Goal: Task Accomplishment & Management: Manage account settings

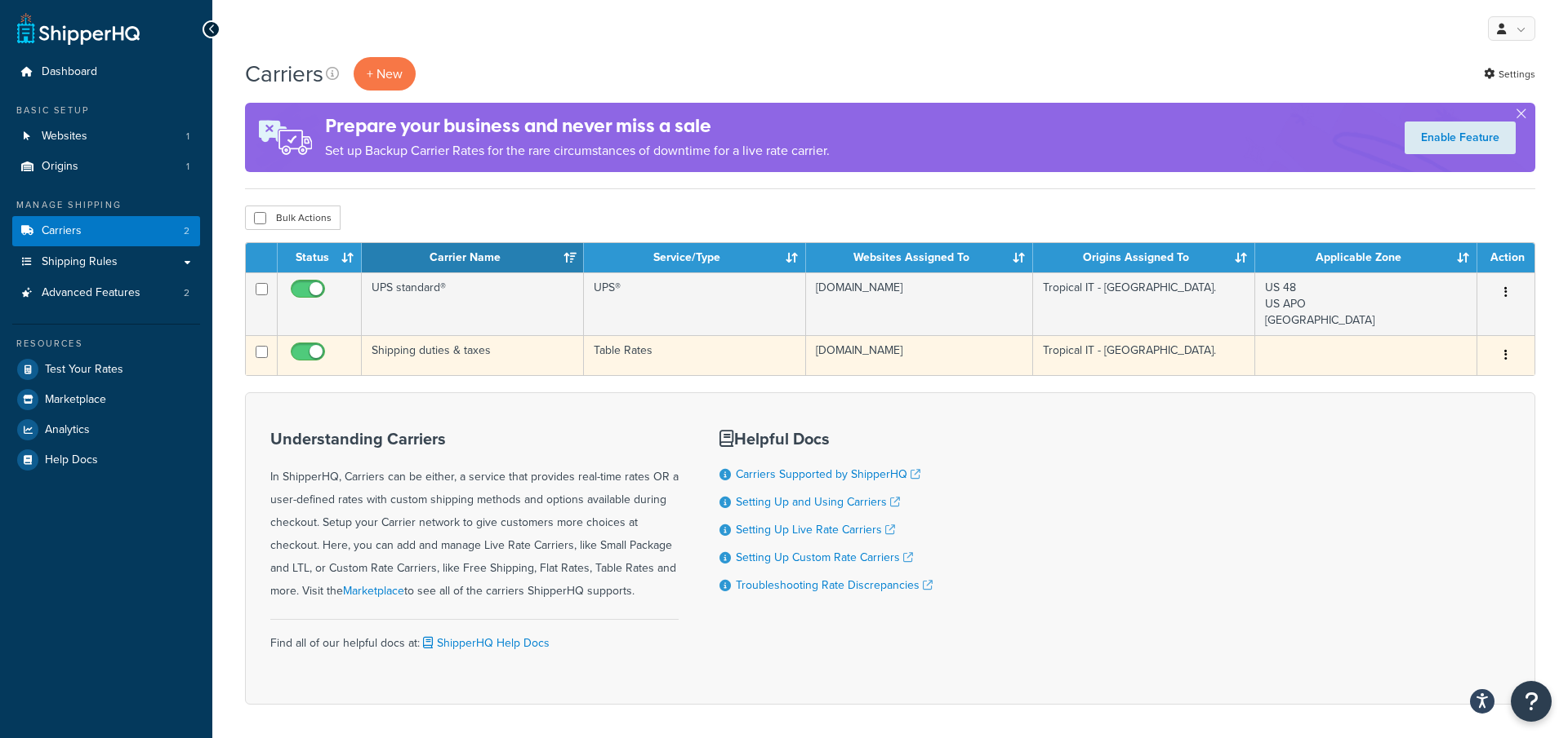
click at [514, 360] on td "Shipping duties & taxes" at bounding box center [472, 355] width 222 height 40
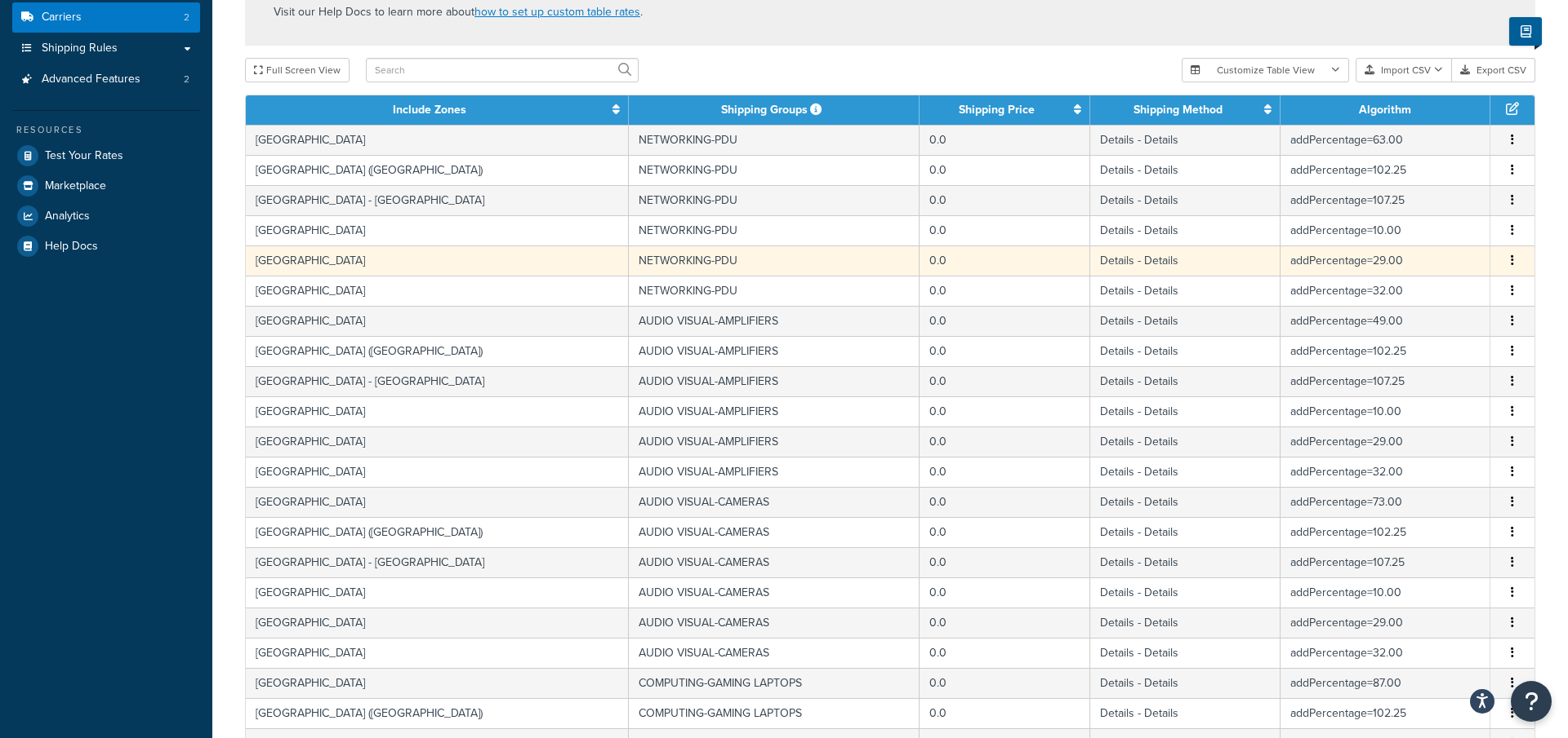
scroll to position [576, 0]
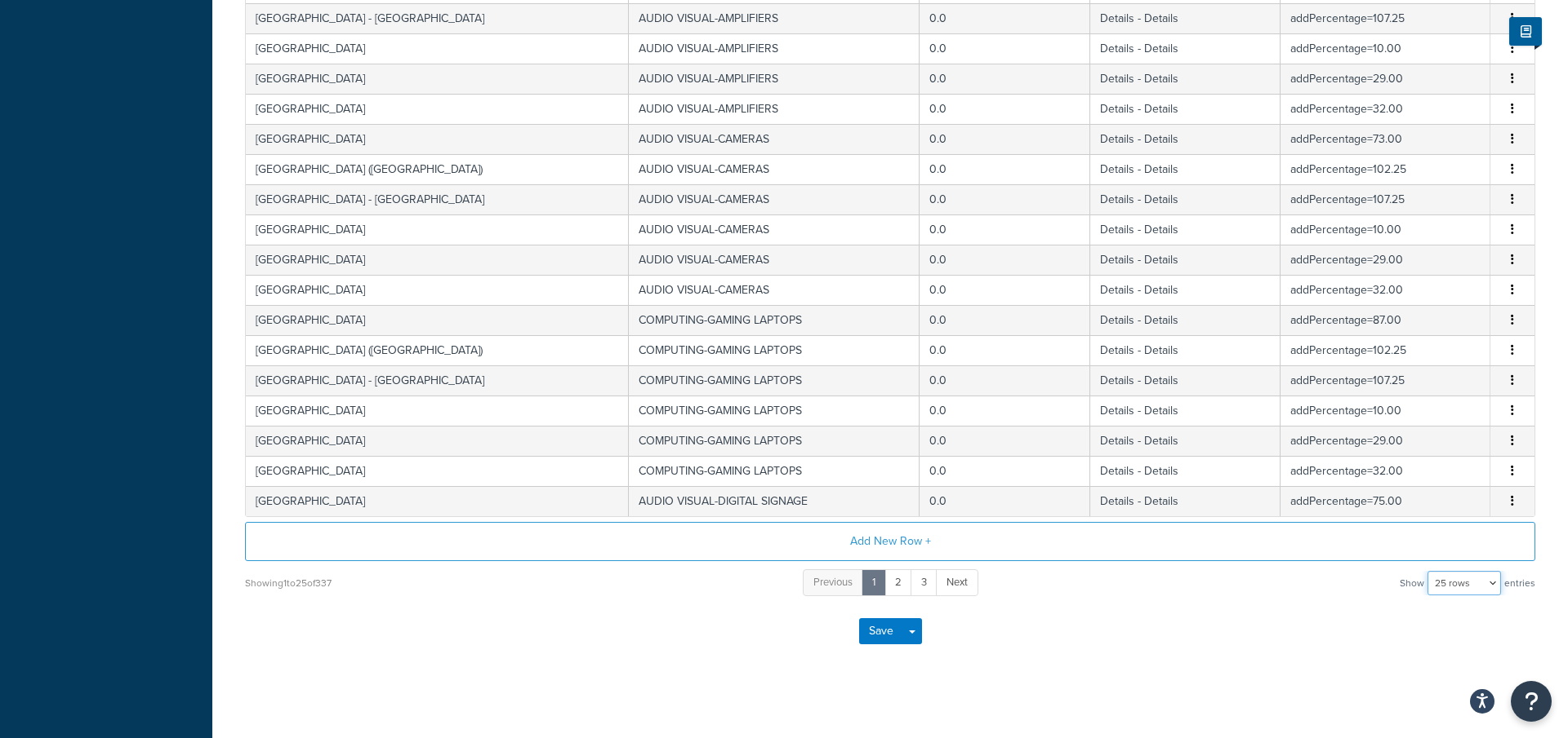
click at [1499, 575] on select "10 rows 15 rows 25 rows 50 rows 100 rows 1000 rows" at bounding box center [1463, 583] width 73 height 24
click at [1429, 571] on select "10 rows 15 rows 25 rows 50 rows 100 rows 1000 rows" at bounding box center [1463, 583] width 73 height 24
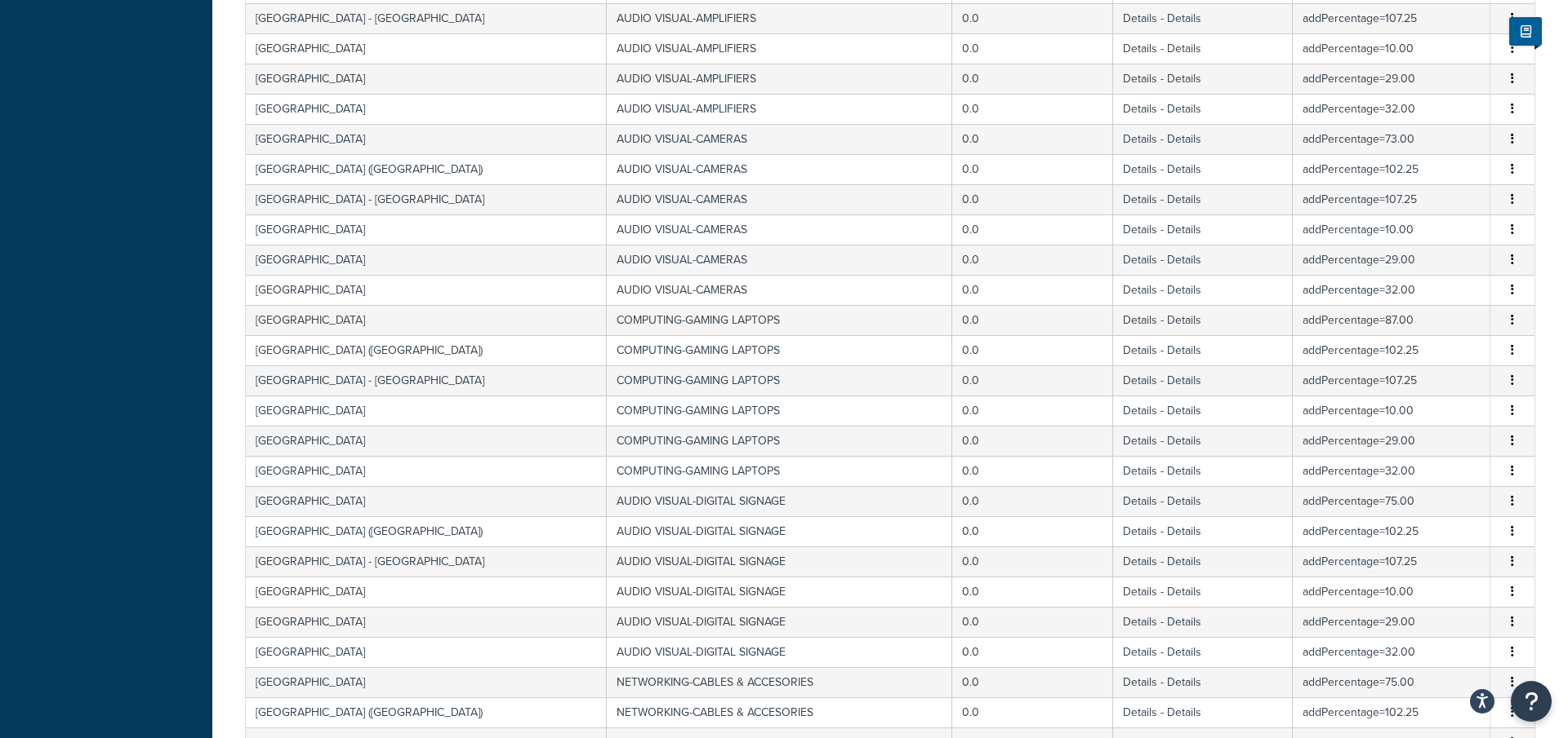
scroll to position [2821, 0]
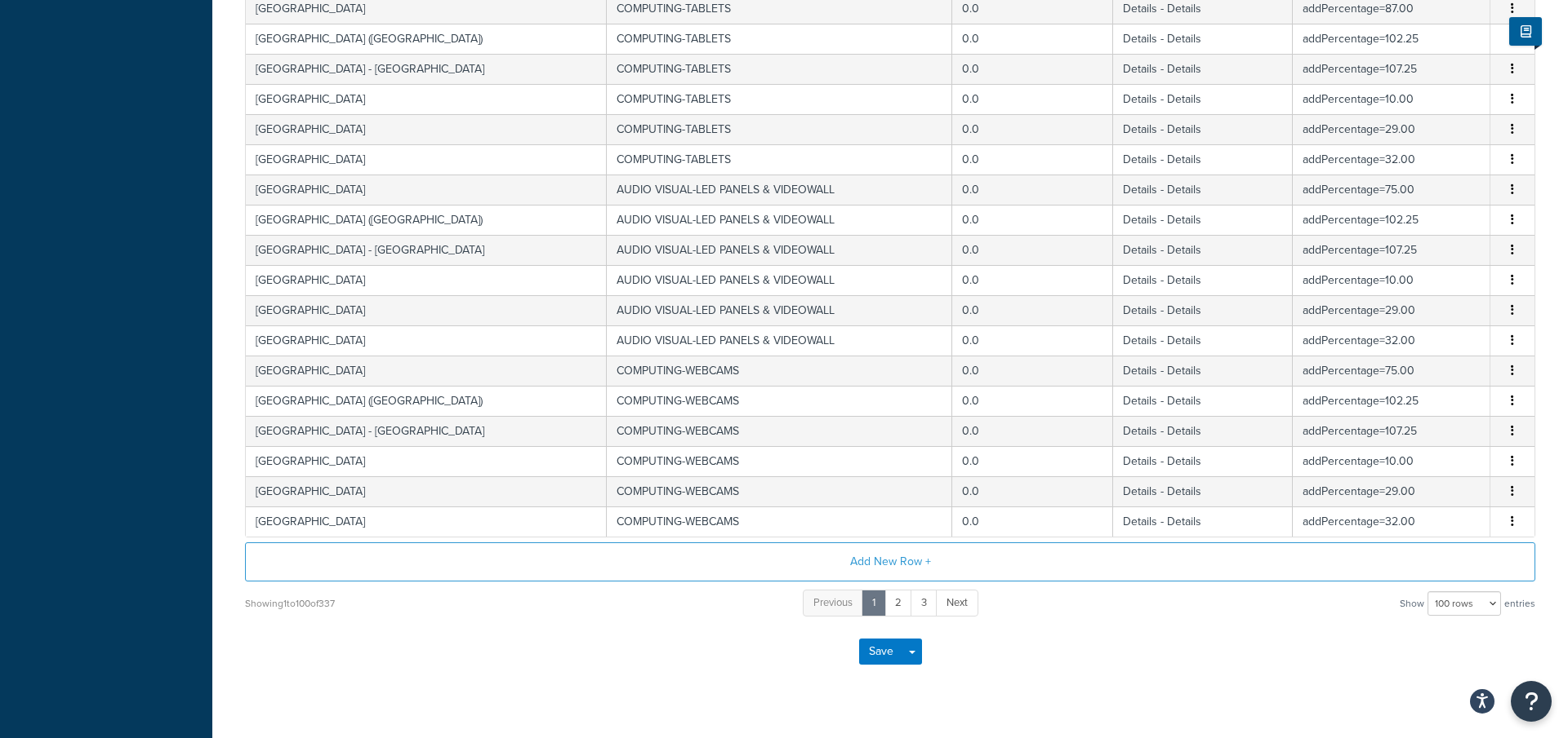
click at [1444, 591] on select "10 rows 15 rows 25 rows 50 rows 100 rows 1000 rows" at bounding box center [1463, 603] width 73 height 24
select select "1000"
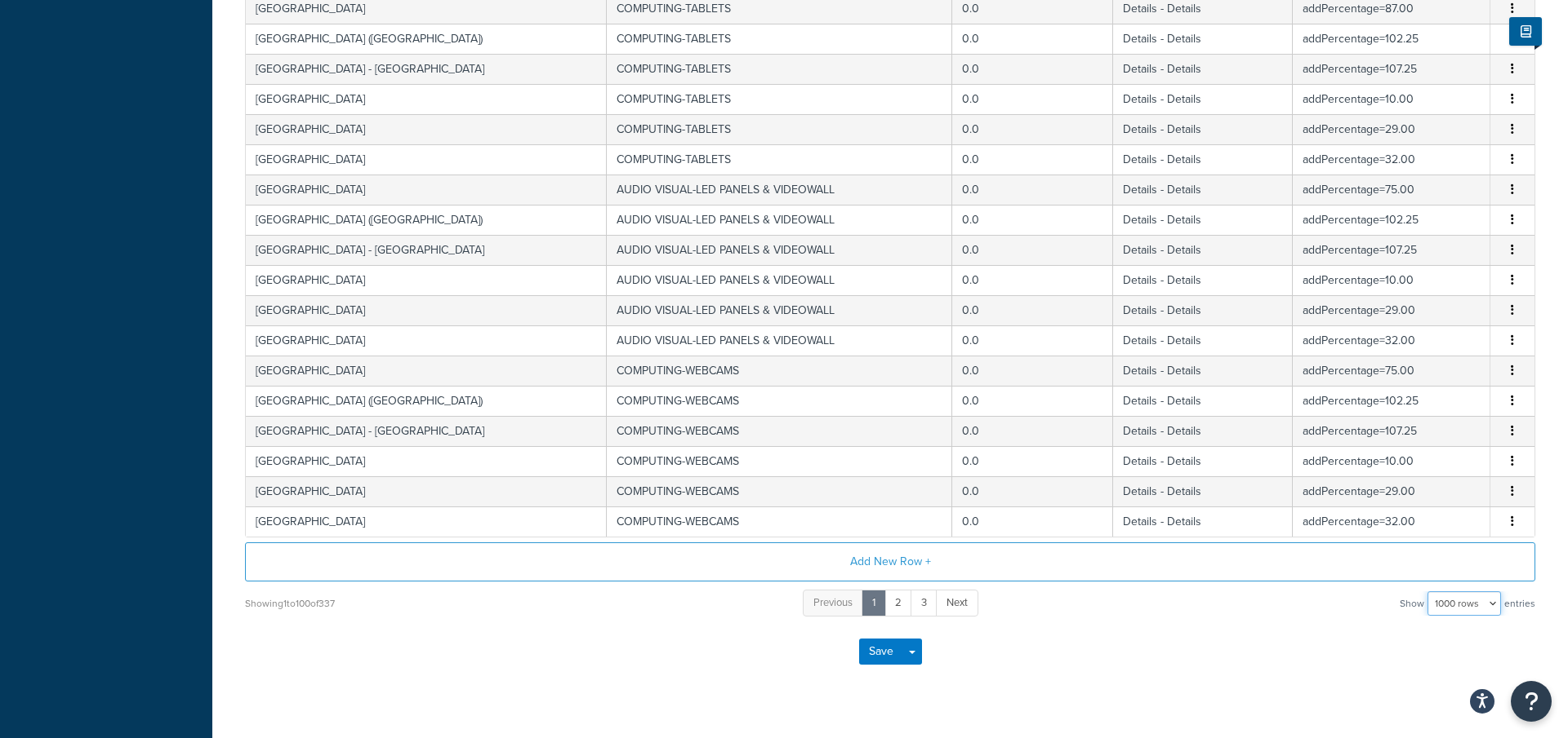
click at [1429, 591] on select "10 rows 15 rows 25 rows 50 rows 100 rows 1000 rows" at bounding box center [1463, 603] width 73 height 24
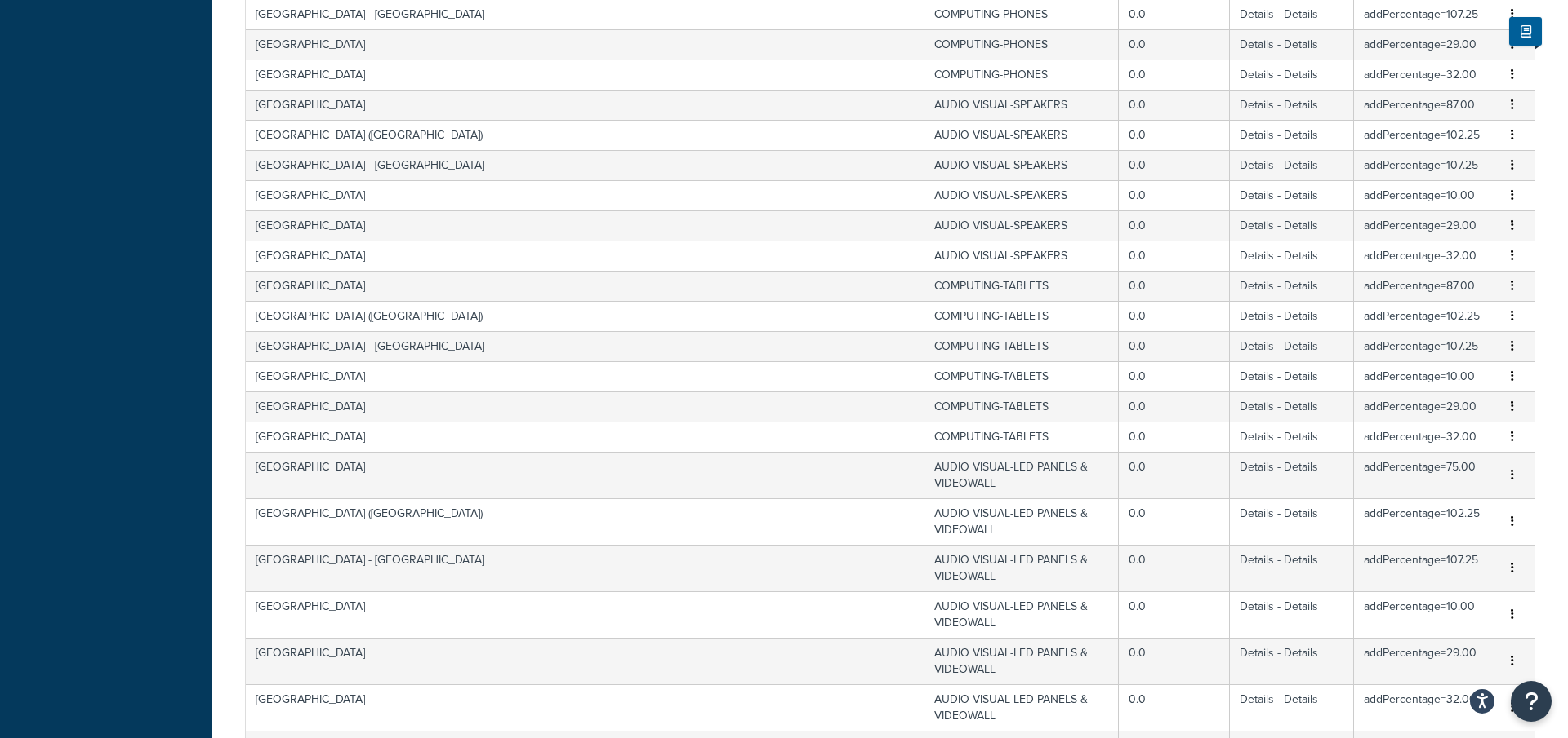
scroll to position [0, 0]
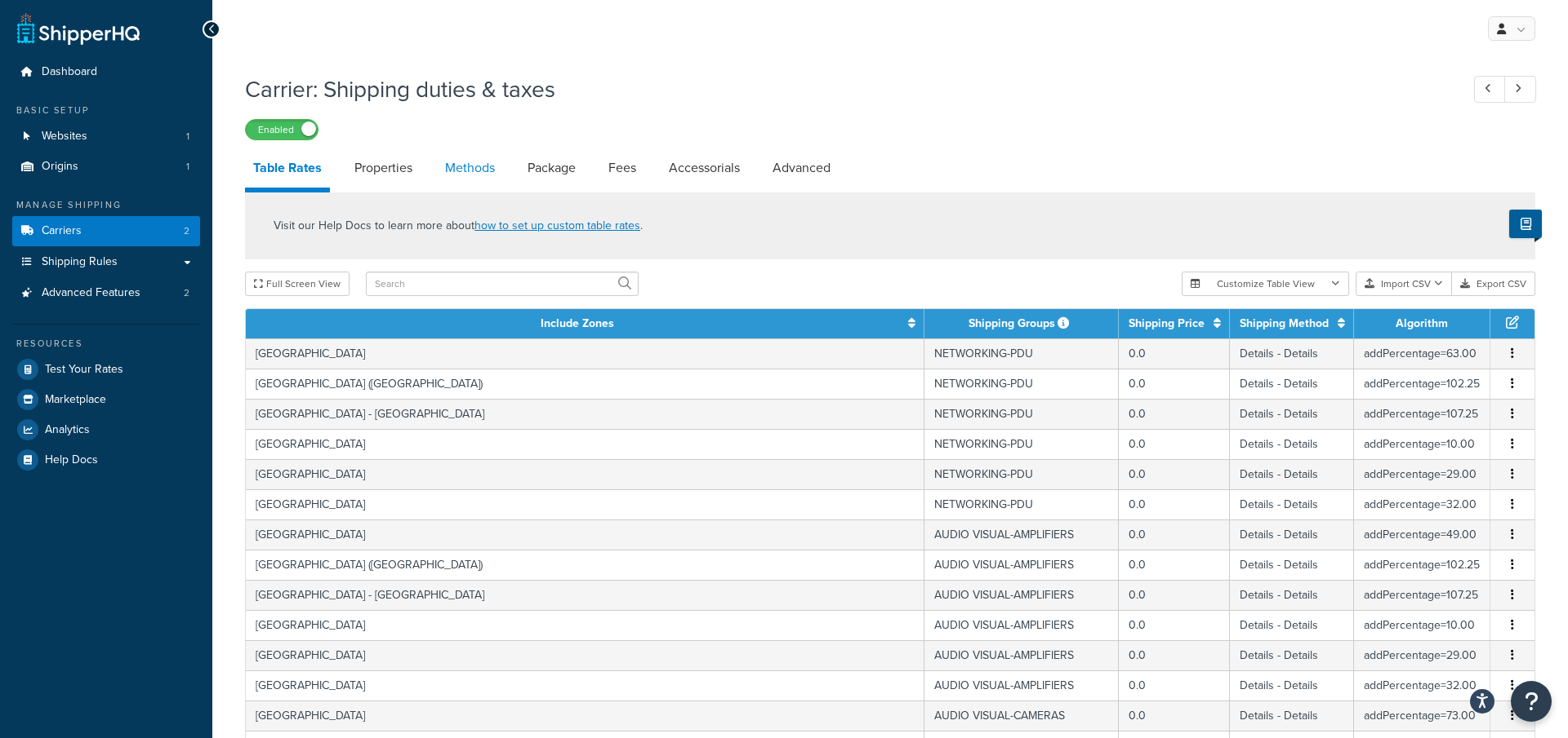
click at [471, 162] on link "Methods" at bounding box center [469, 168] width 66 height 39
select select "25"
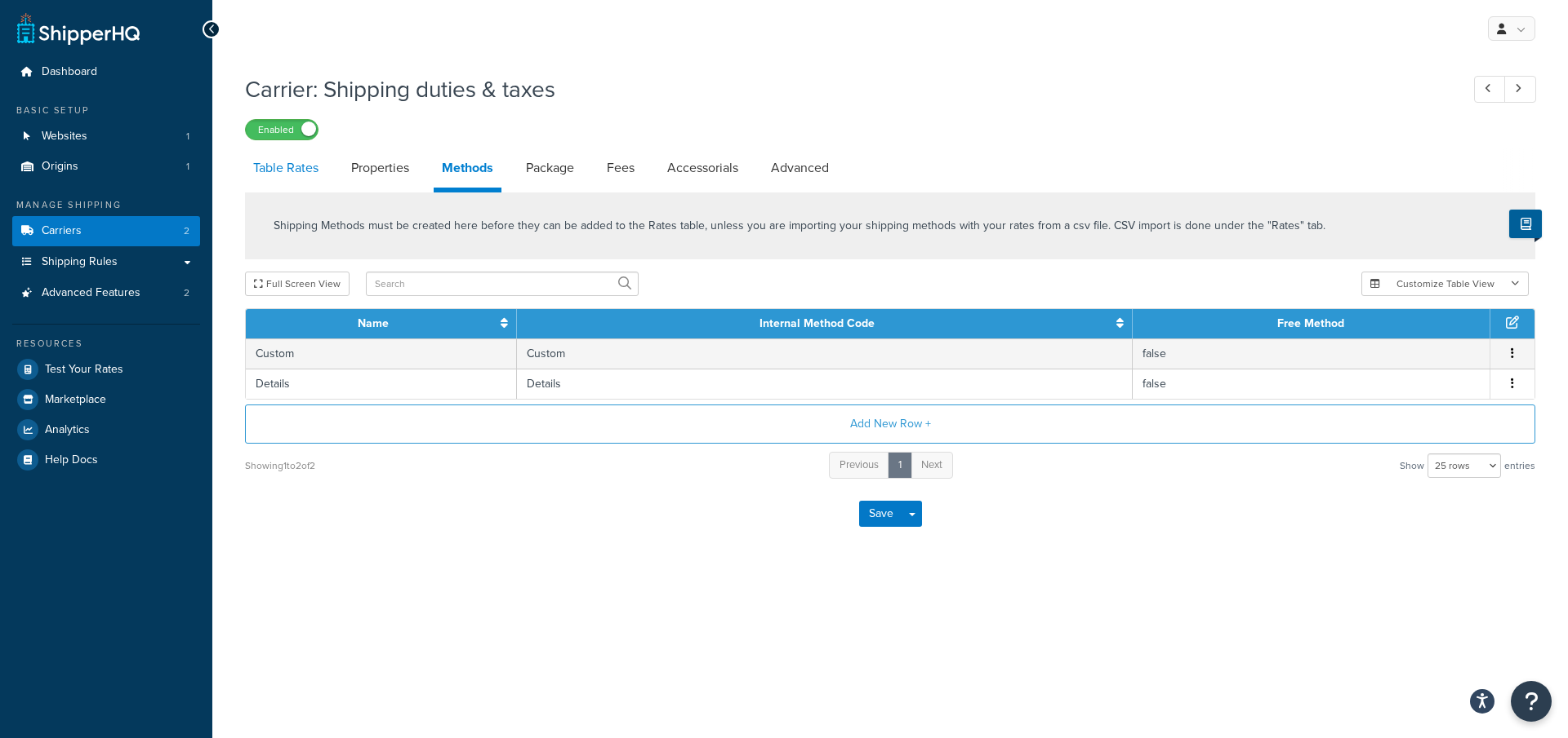
click at [299, 161] on link "Table Rates" at bounding box center [286, 168] width 82 height 39
select select "25"
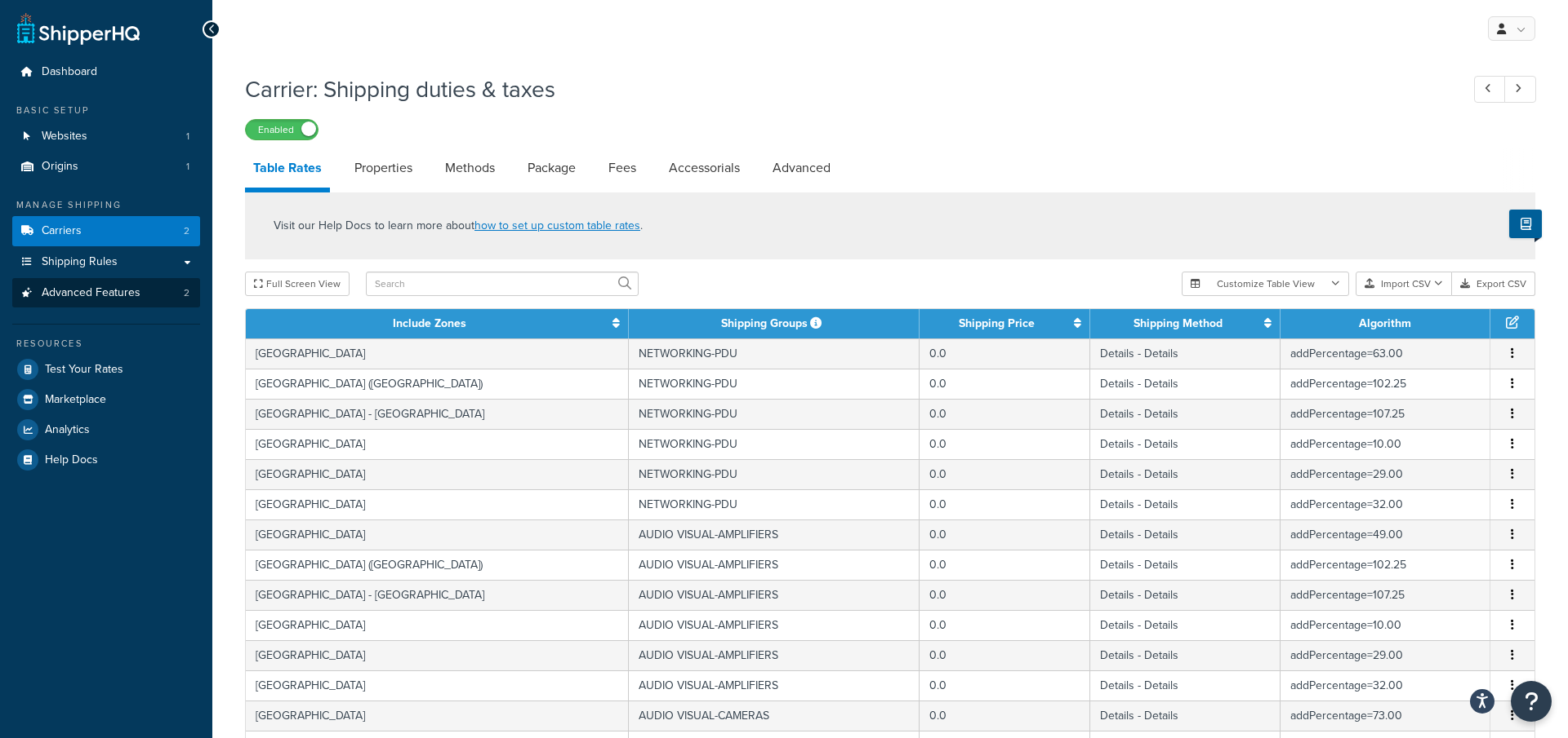
click at [113, 307] on ul "Dashboard Basic Setup Websites 1 Origins 1 Manage Shipping Carriers 2 Shipping …" at bounding box center [106, 266] width 188 height 418
click at [178, 314] on ul "Dashboard Basic Setup Websites 1 Origins 1 Manage Shipping Carriers 2 Shipping …" at bounding box center [106, 266] width 188 height 418
click at [178, 298] on link "Advanced Features 2" at bounding box center [106, 293] width 188 height 31
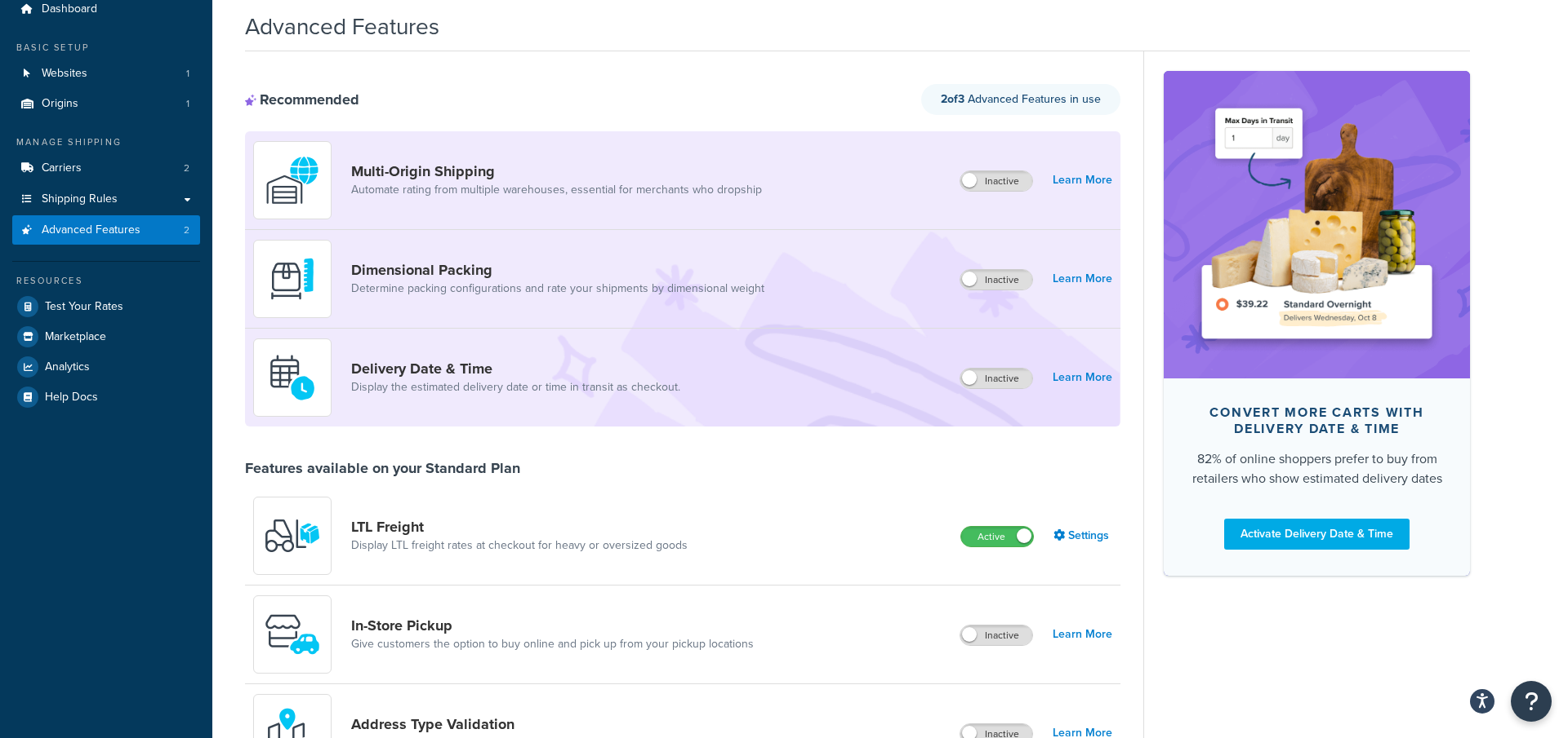
scroll to position [97, 0]
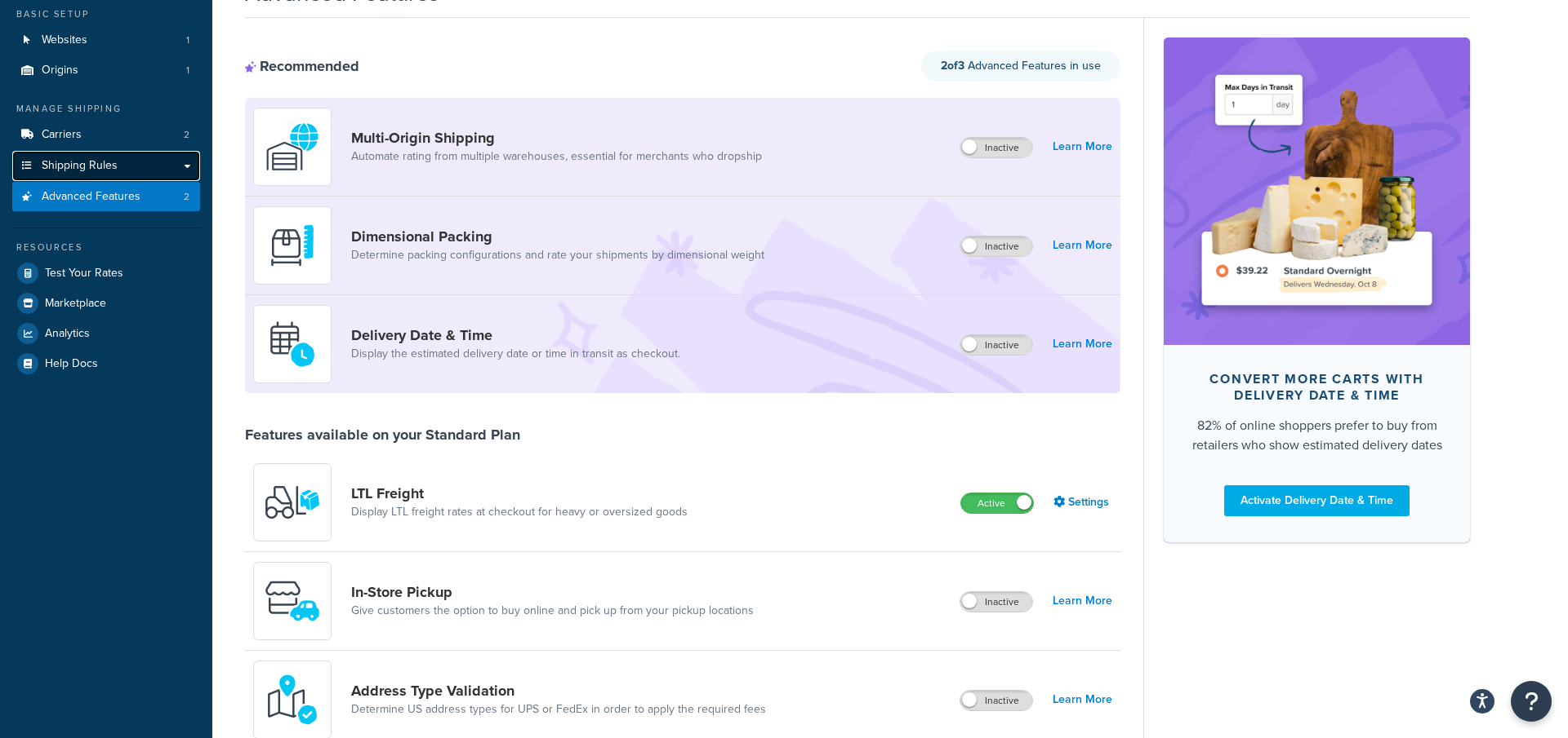
click at [104, 159] on span "Shipping Rules" at bounding box center [80, 165] width 76 height 14
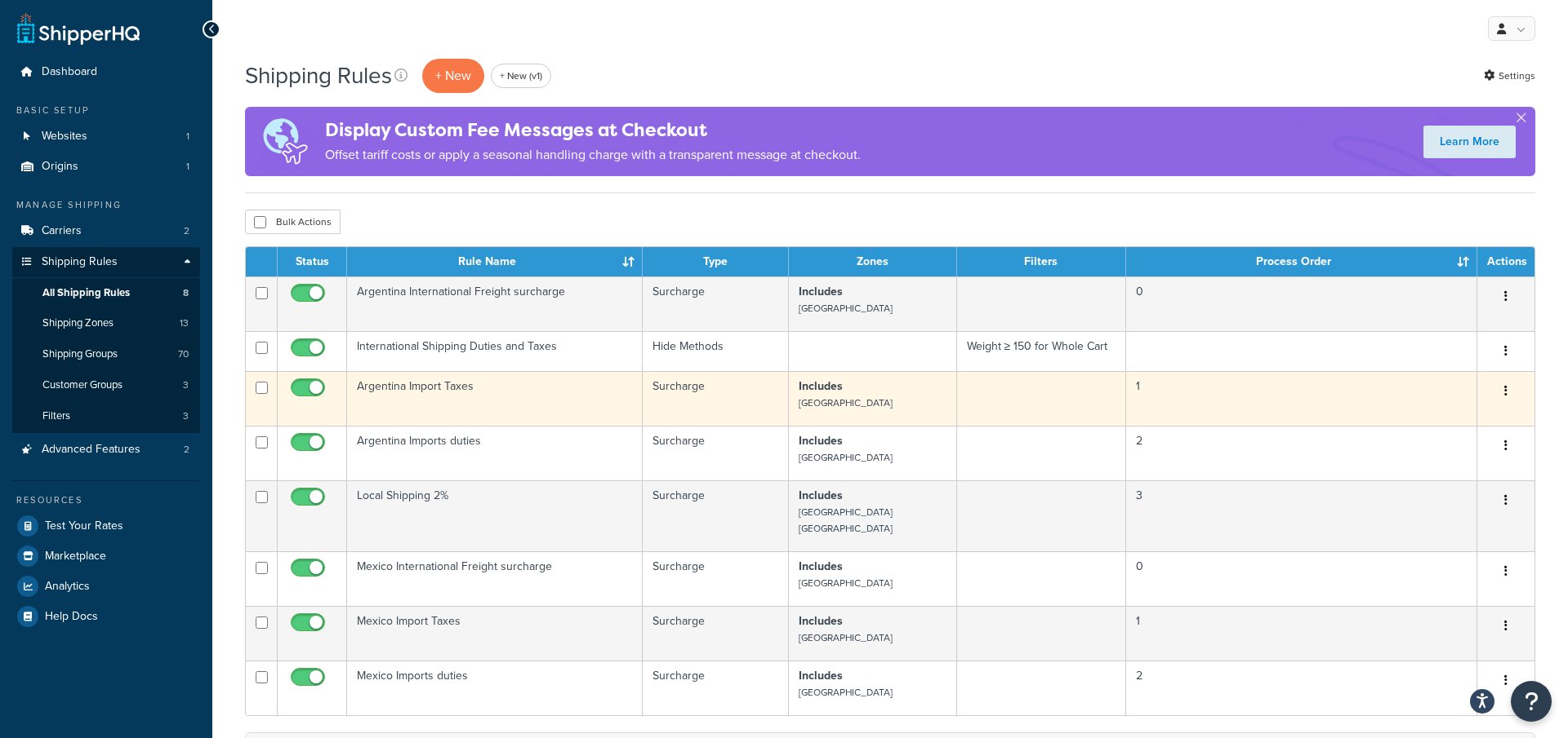
click at [564, 397] on td "Argentina Import Taxes" at bounding box center [495, 398] width 295 height 55
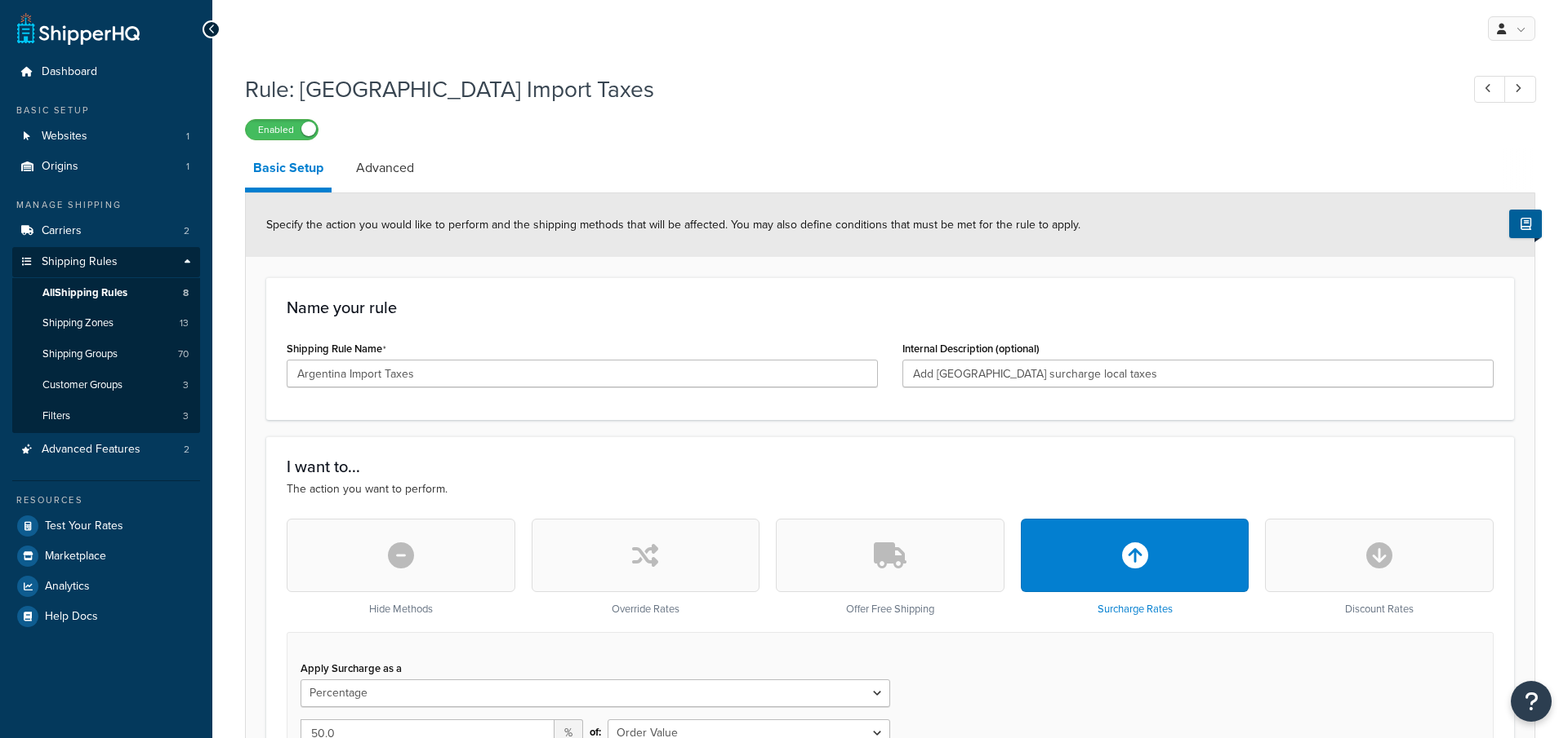
select select "PERCENTAGE"
select select "ORDER"
click at [395, 176] on link "Advanced" at bounding box center [385, 168] width 74 height 39
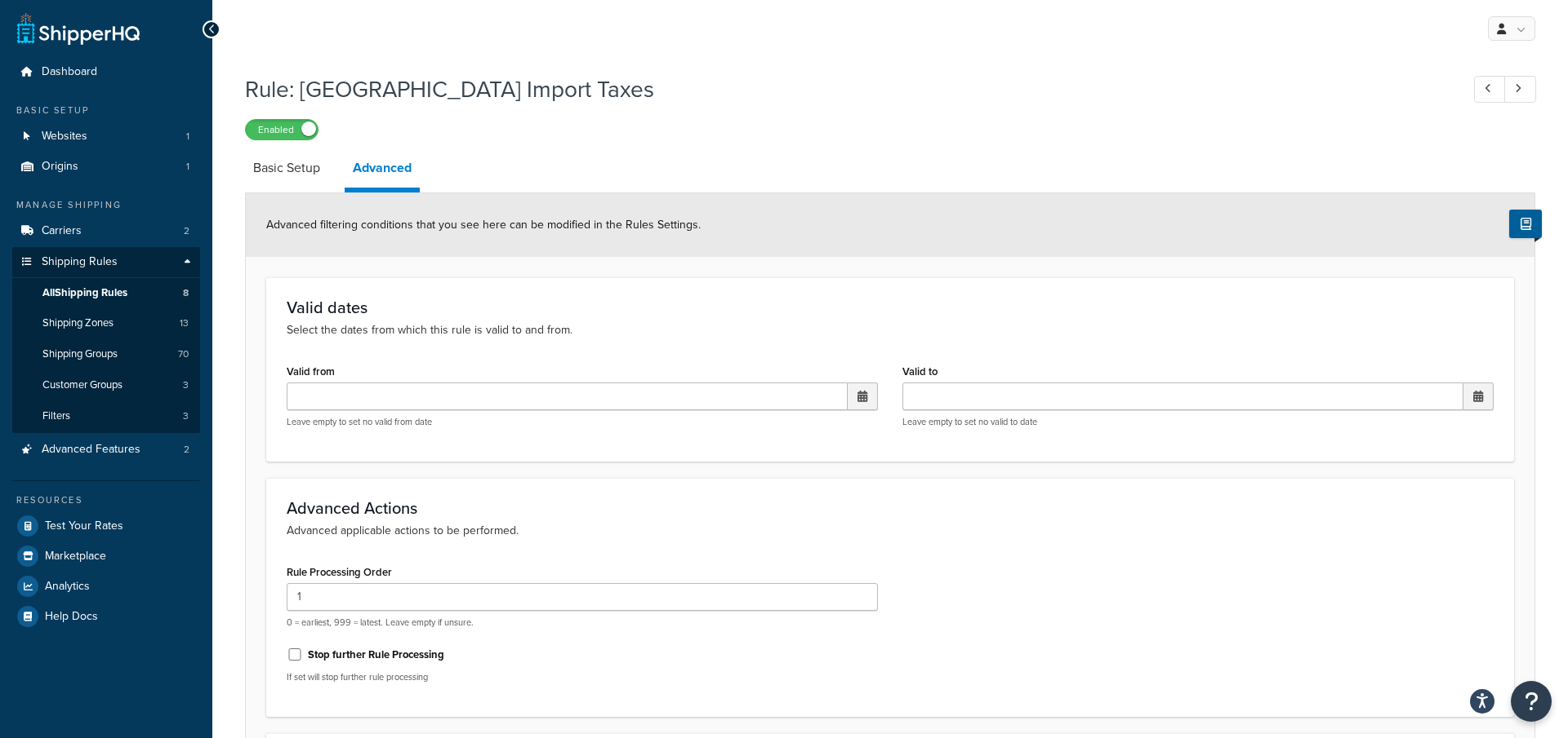
scroll to position [339, 0]
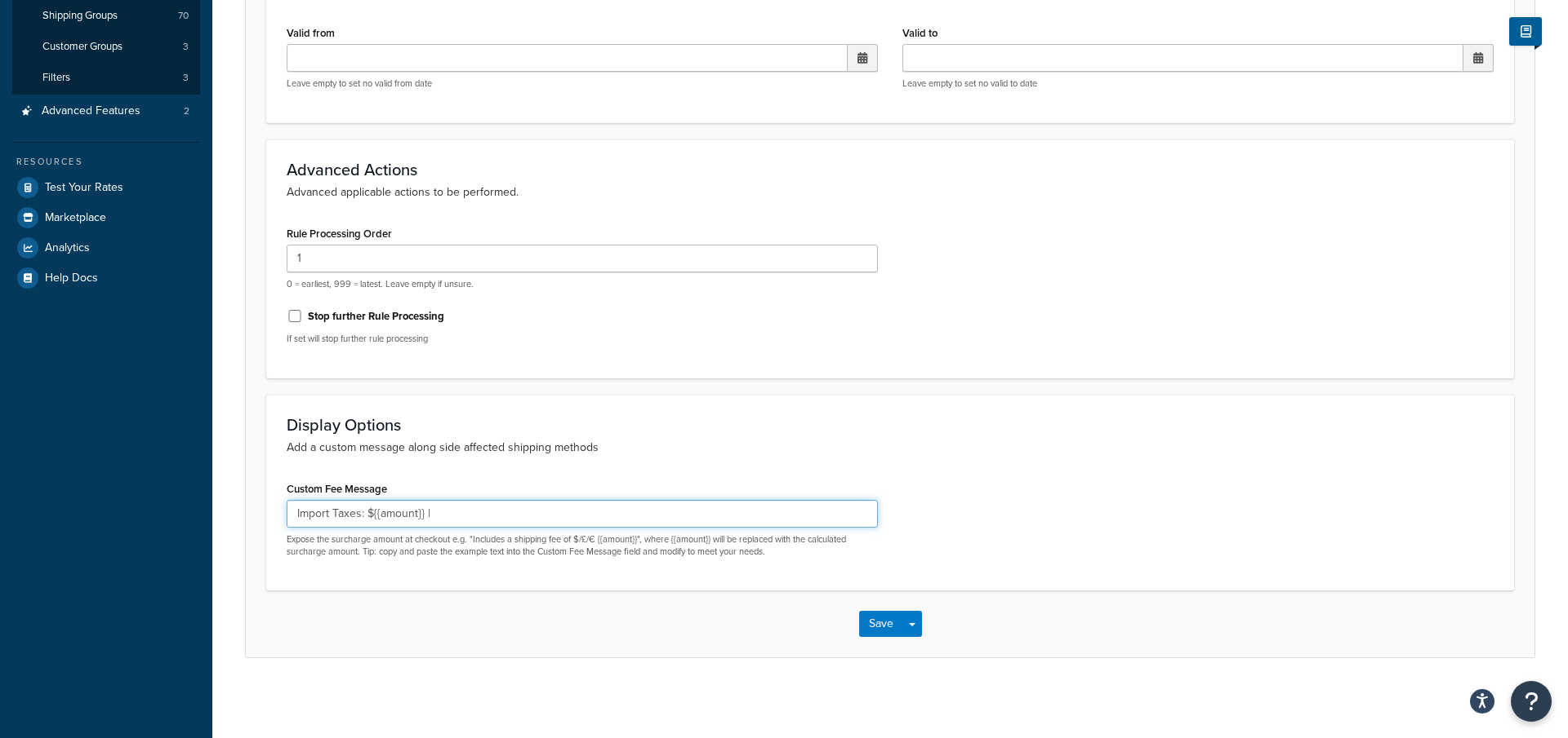
click at [482, 519] on input "Import Taxes: ${{amount}} |" at bounding box center [582, 514] width 591 height 28
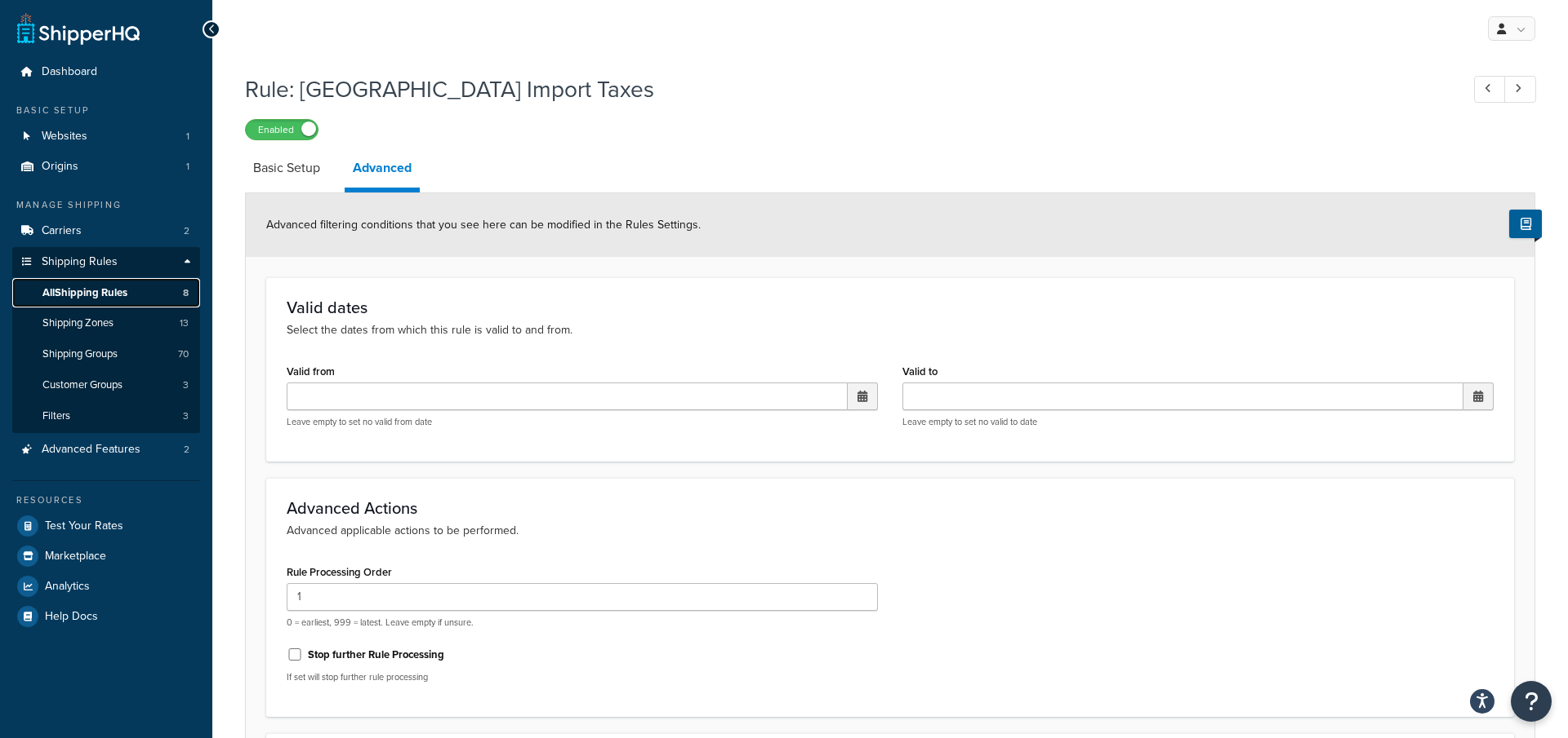
click at [127, 288] on span "All Shipping Rules" at bounding box center [85, 293] width 85 height 14
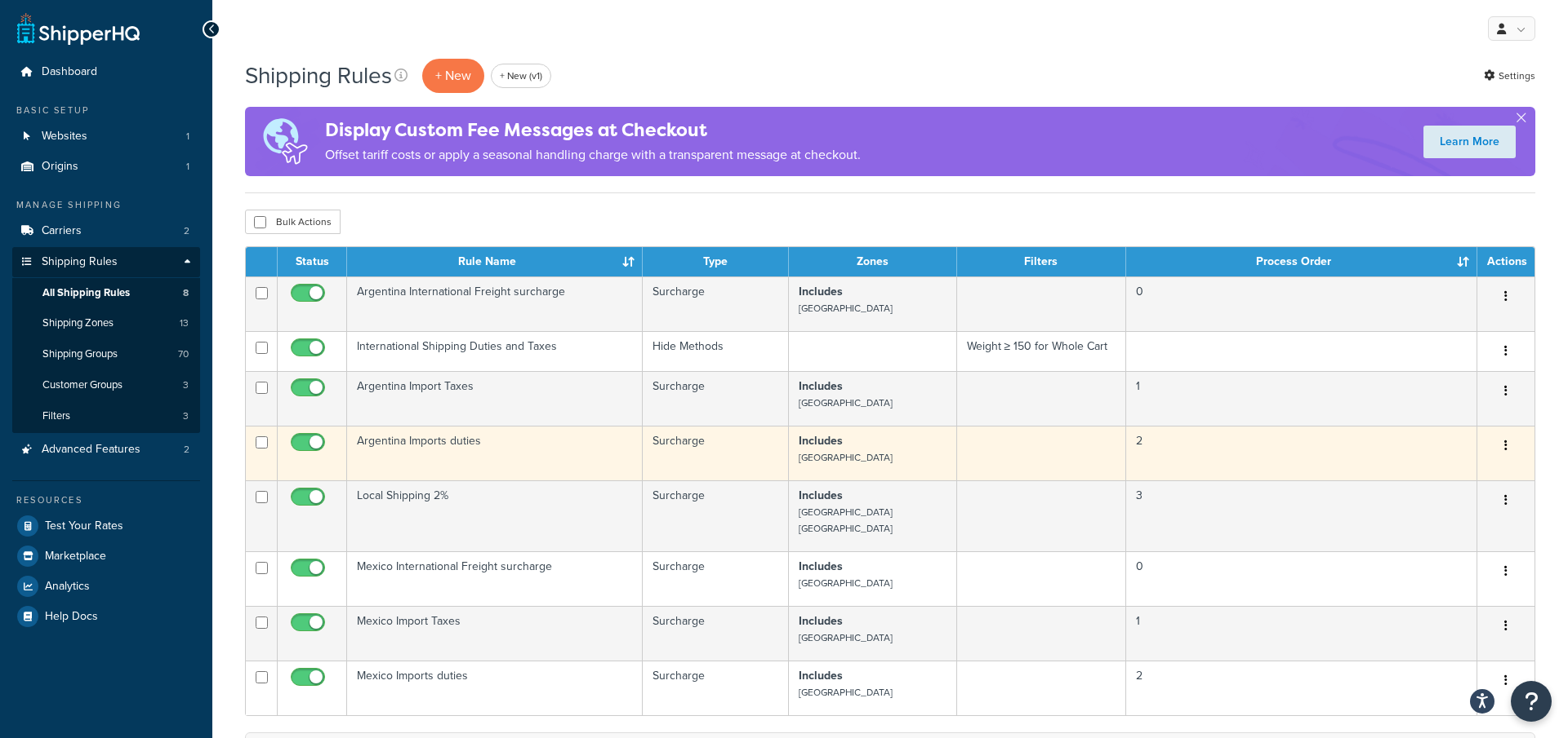
click at [877, 458] on p "Includes Argentina" at bounding box center [872, 449] width 147 height 32
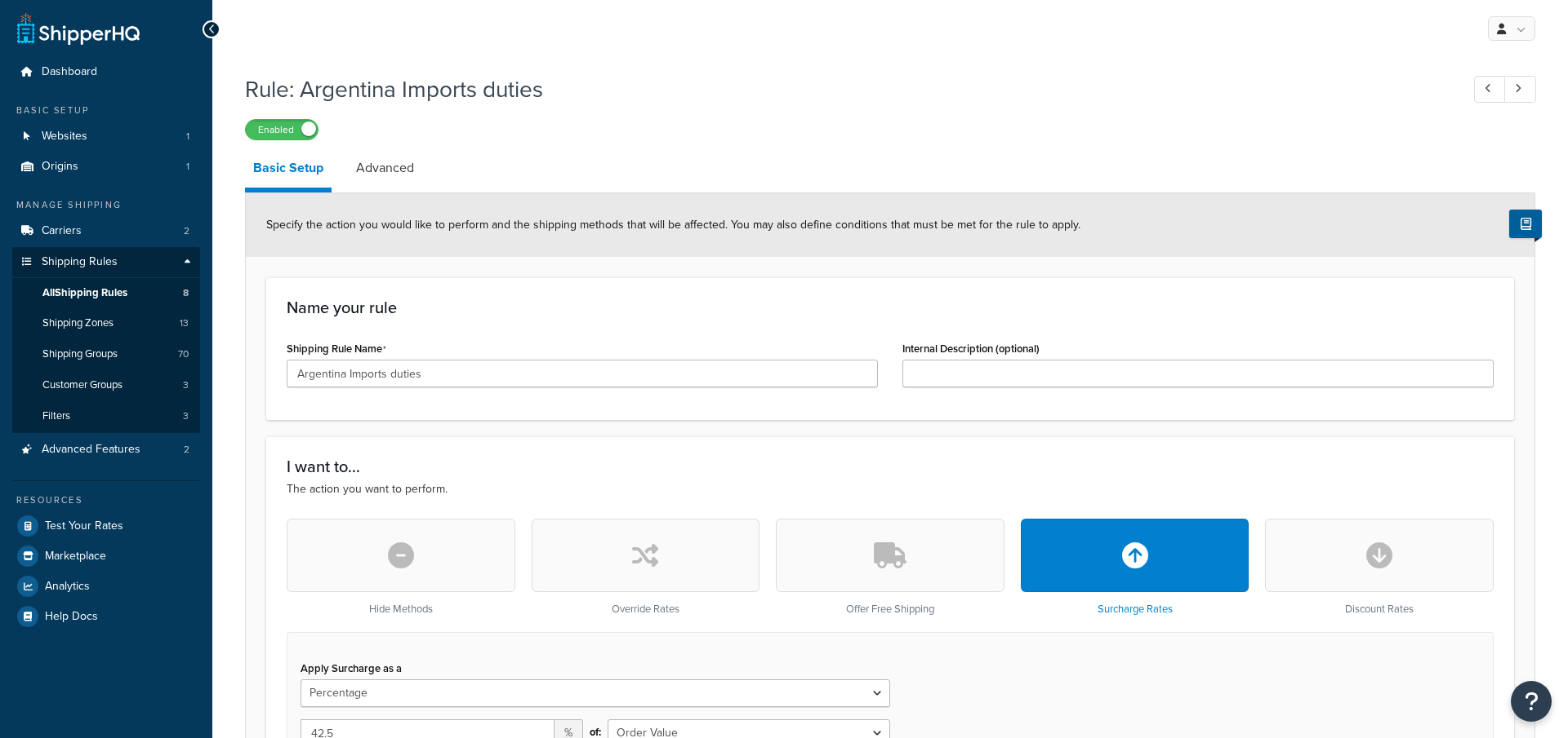
select select "PERCENTAGE"
select select "ORDER"
click at [376, 183] on link "Advanced" at bounding box center [385, 168] width 74 height 39
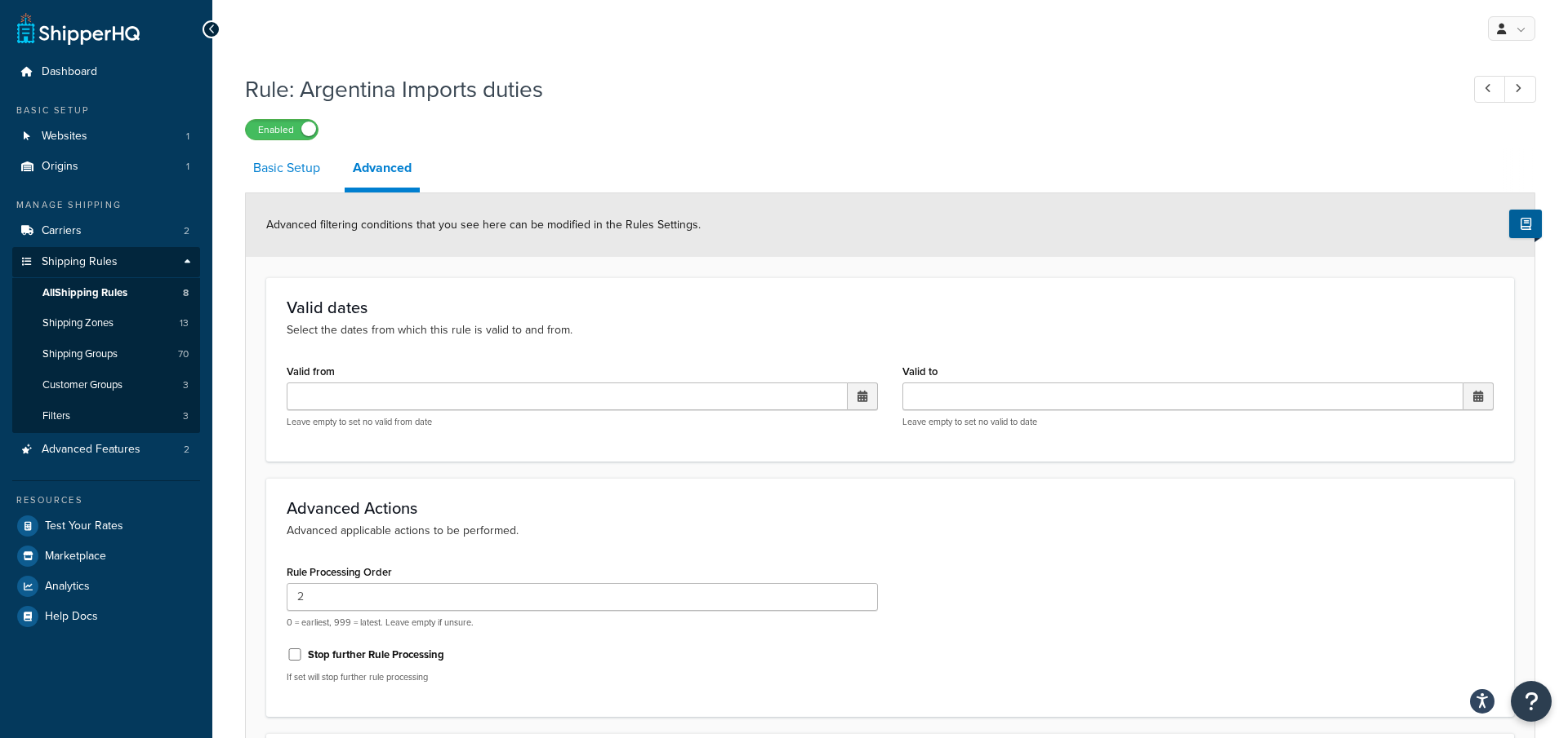
click at [294, 180] on link "Basic Setup" at bounding box center [287, 168] width 84 height 39
select select "PERCENTAGE"
select select "ORDER"
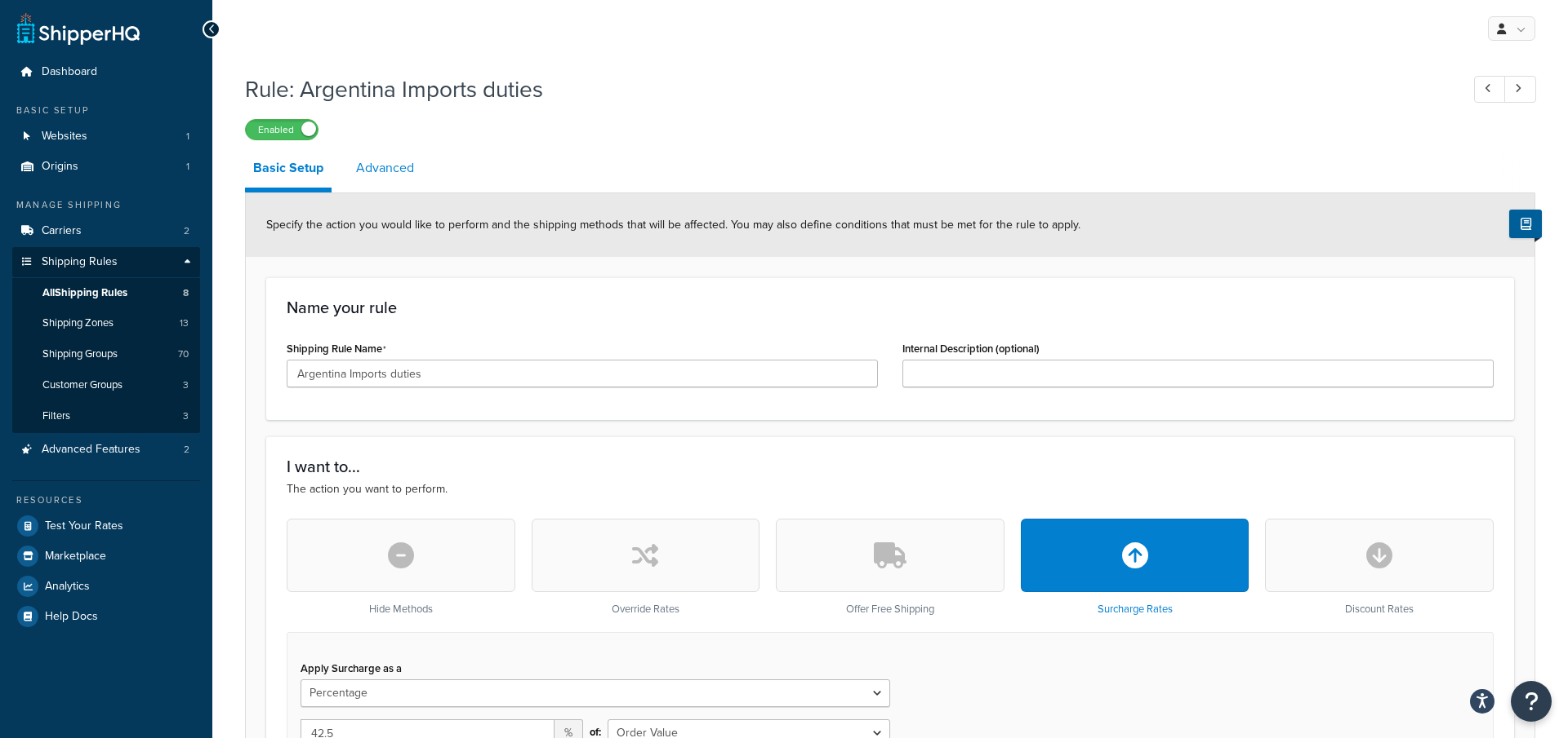
click at [374, 176] on link "Advanced" at bounding box center [385, 168] width 74 height 39
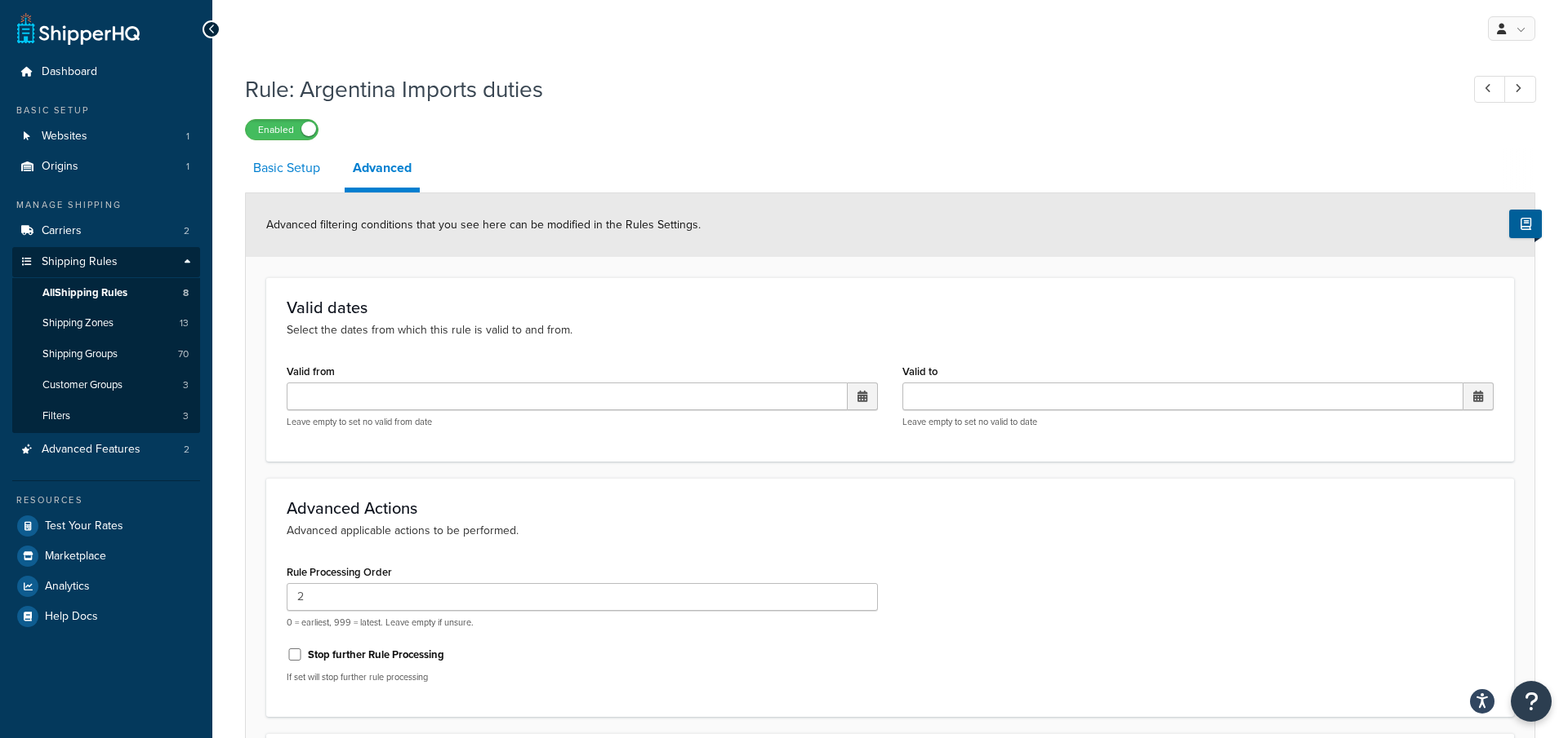
click at [320, 163] on link "Basic Setup" at bounding box center [287, 168] width 84 height 39
select select "PERCENTAGE"
select select "ORDER"
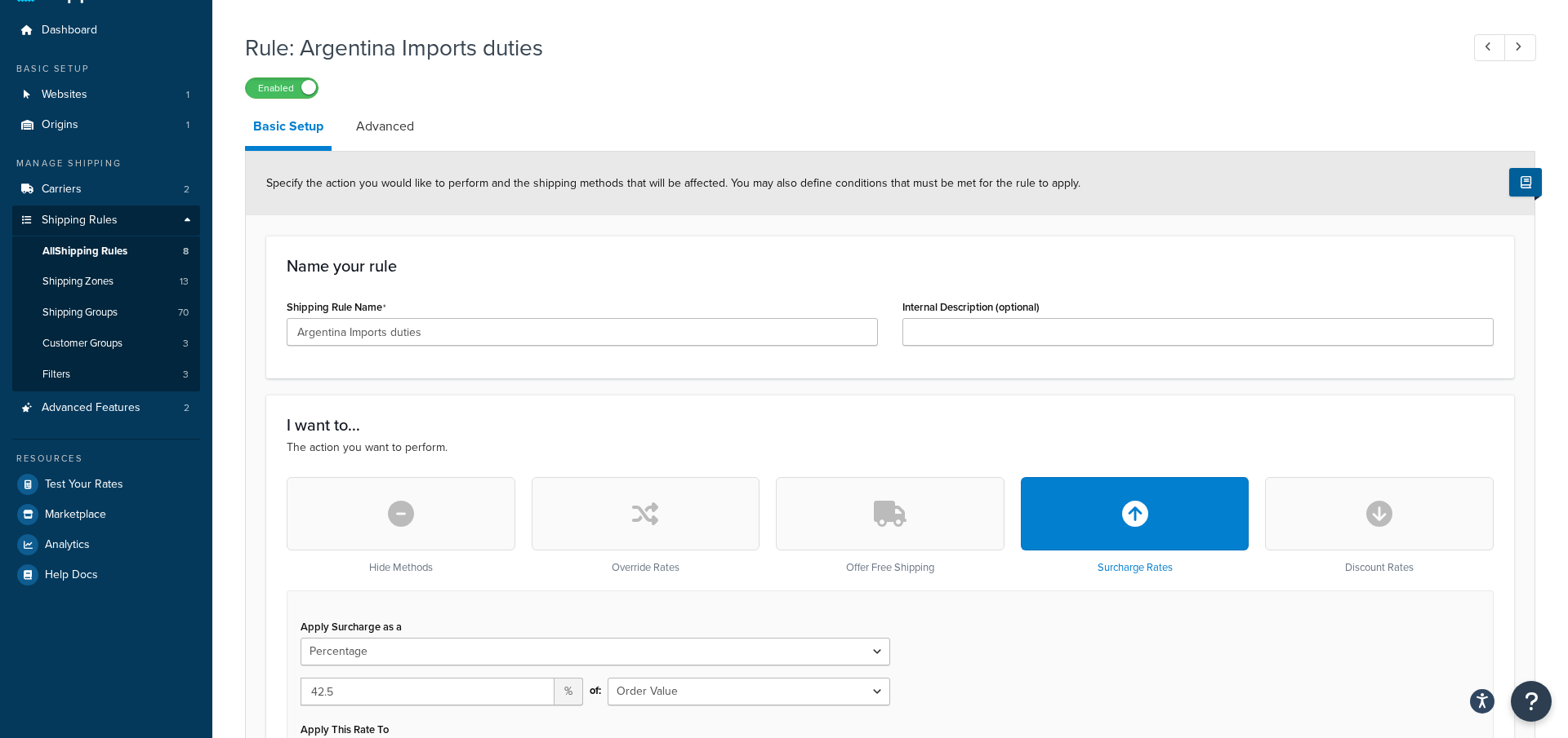
scroll to position [54, 0]
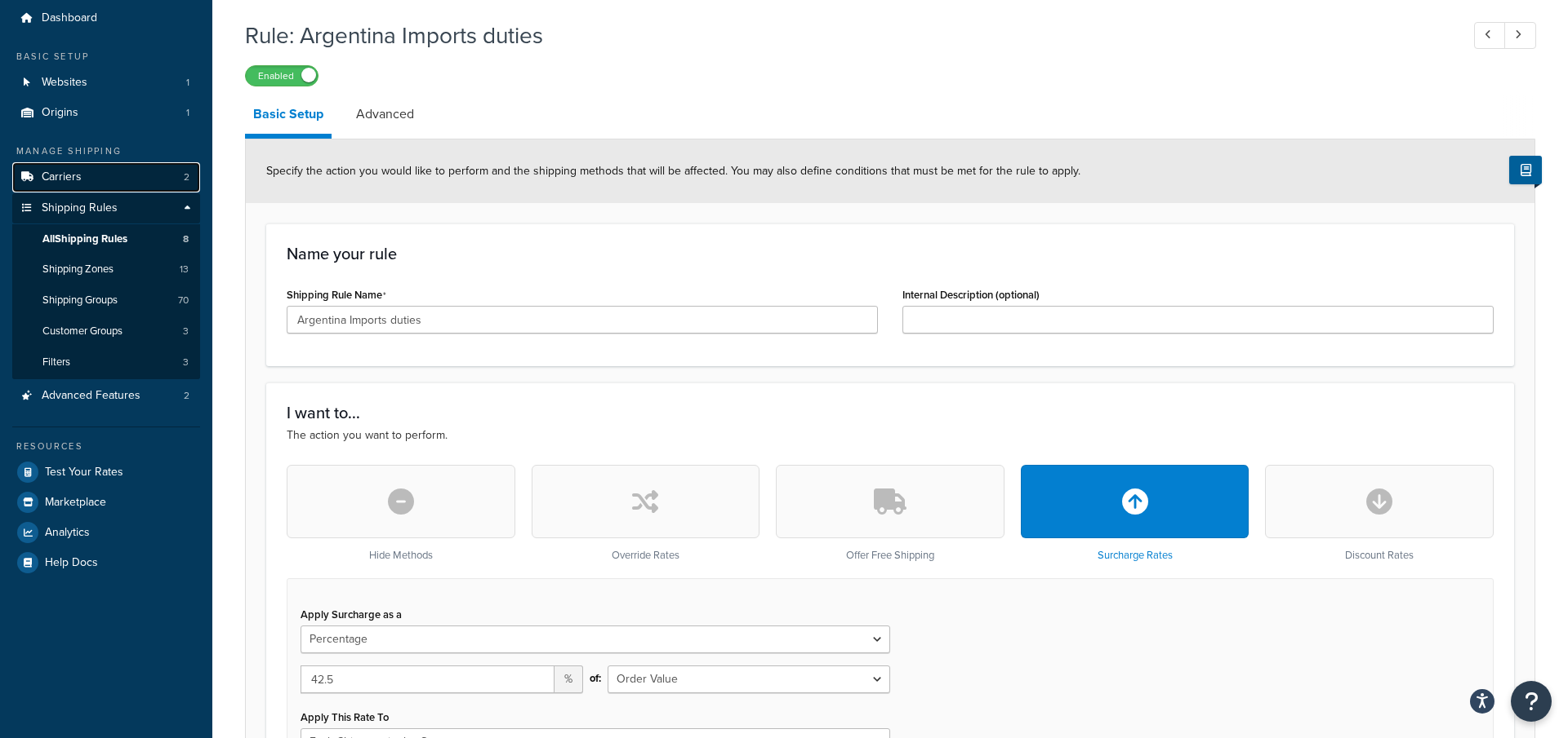
click at [116, 182] on link "Carriers 2" at bounding box center [106, 177] width 188 height 31
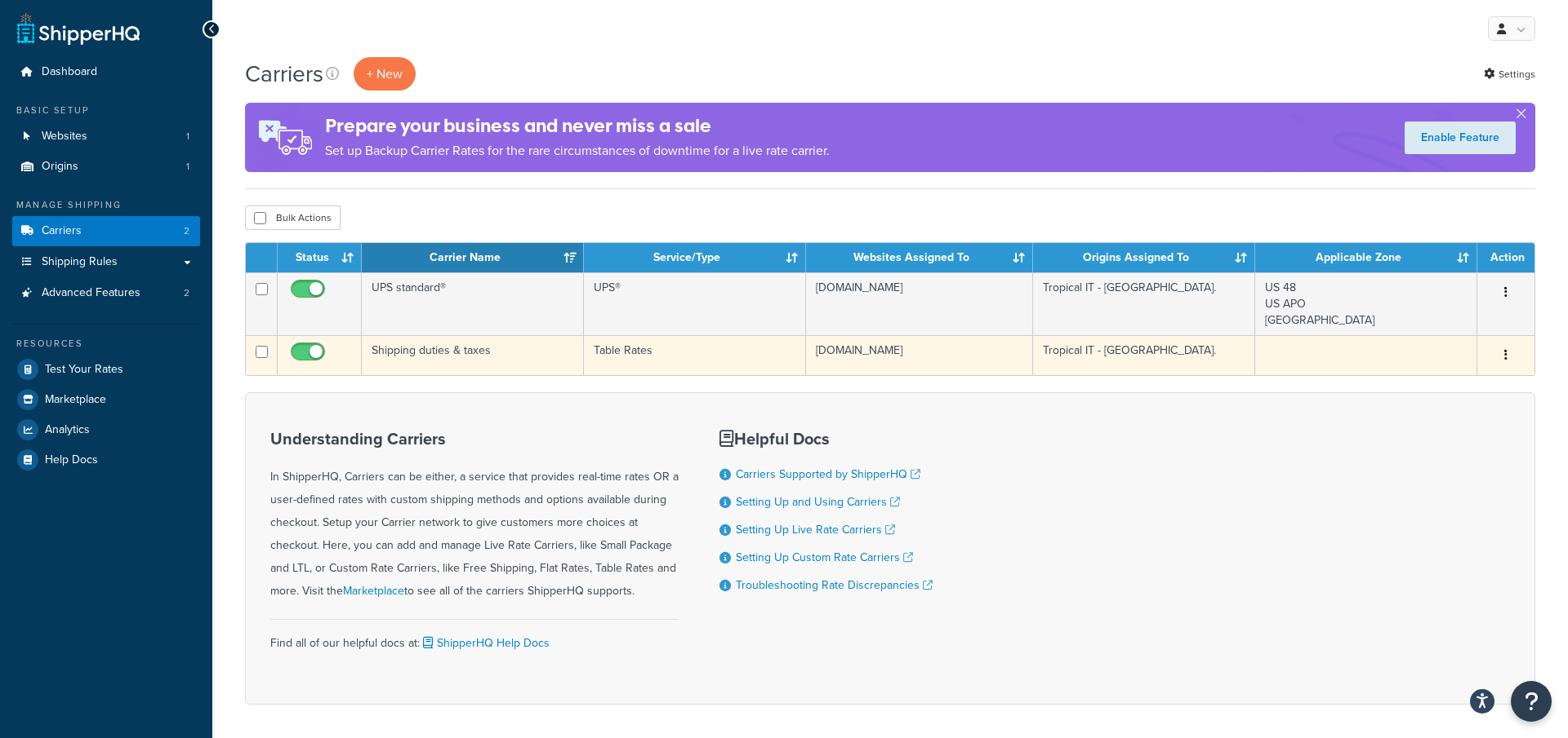
click at [529, 351] on td "Shipping duties & taxes" at bounding box center [472, 355] width 222 height 40
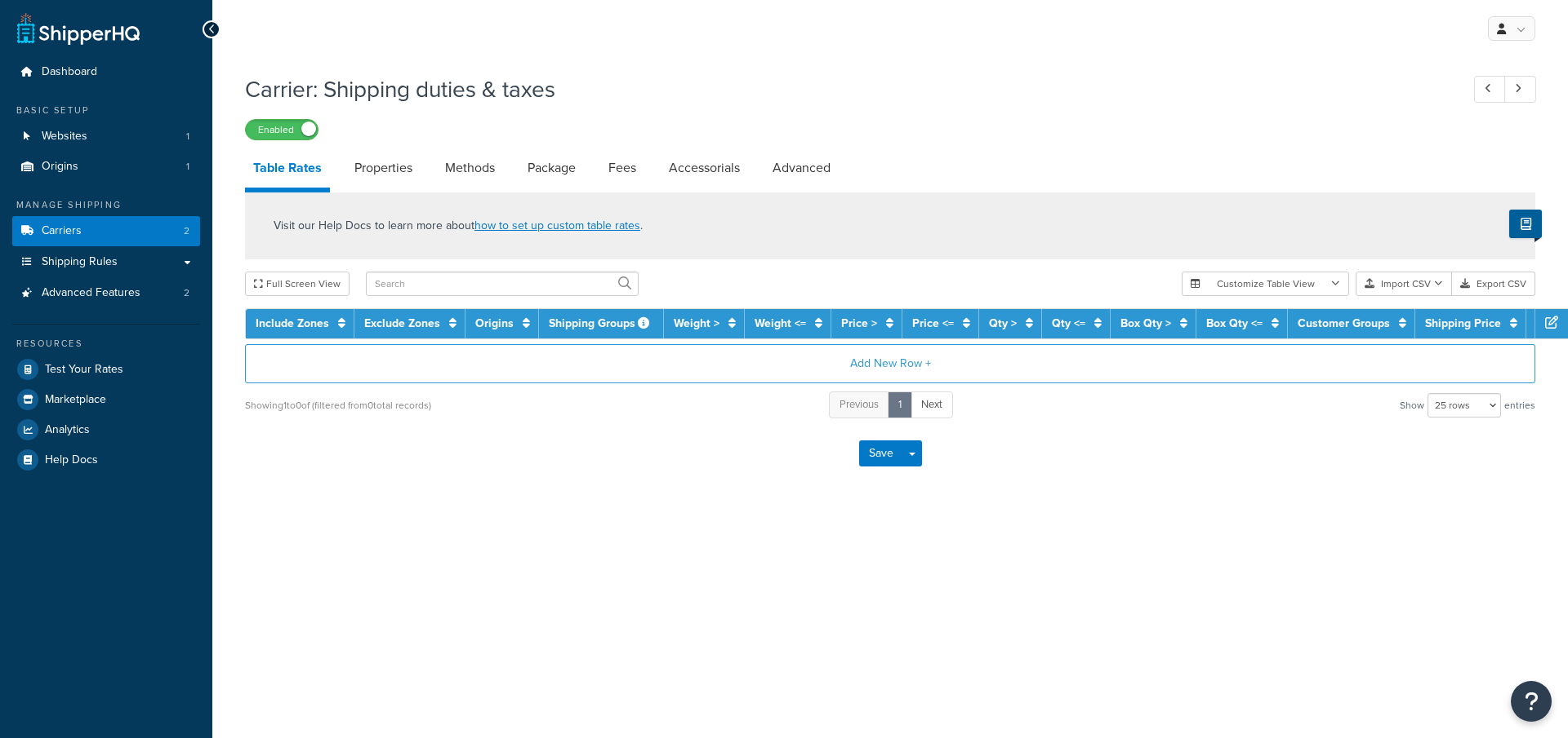
select select "25"
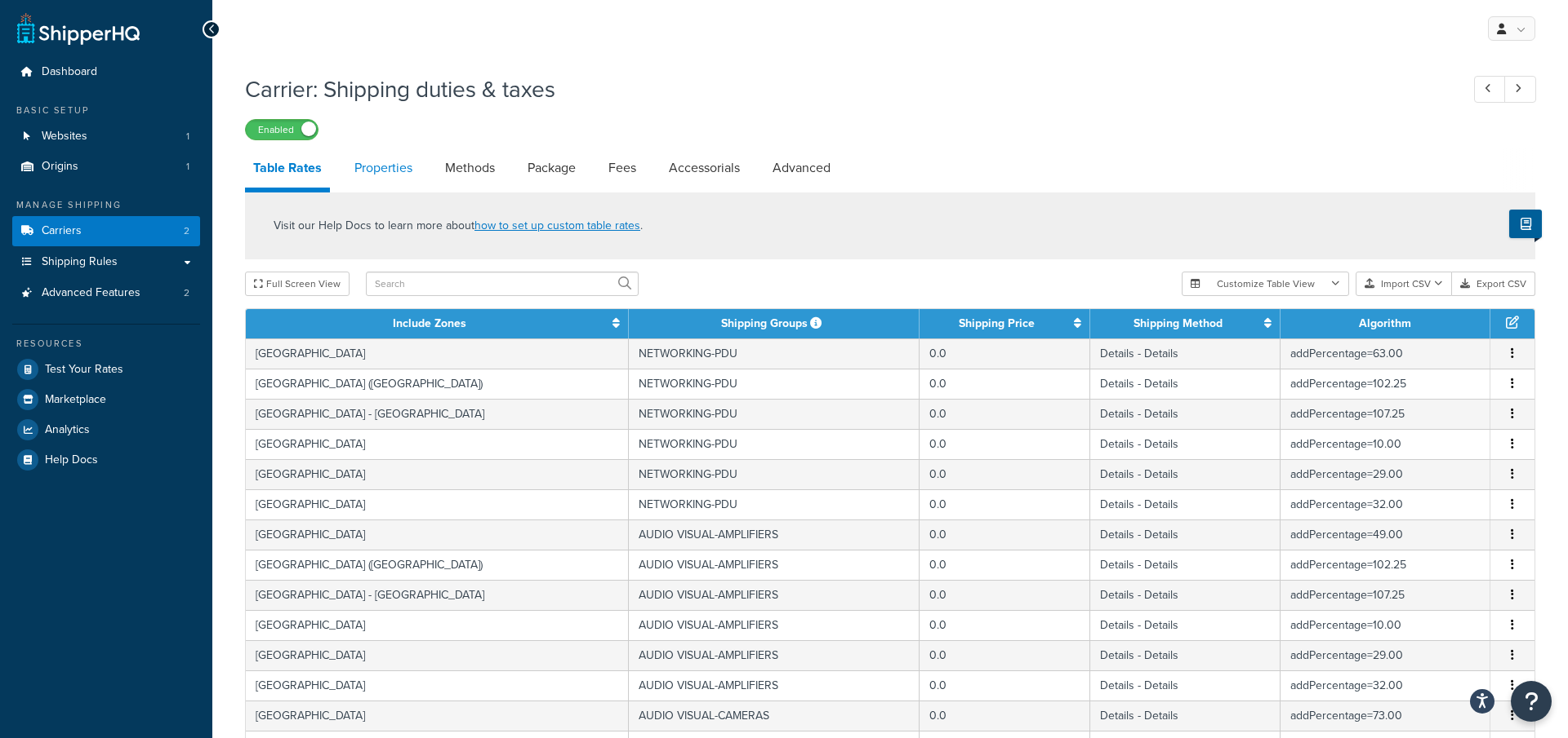
click at [381, 172] on link "Properties" at bounding box center [384, 168] width 74 height 39
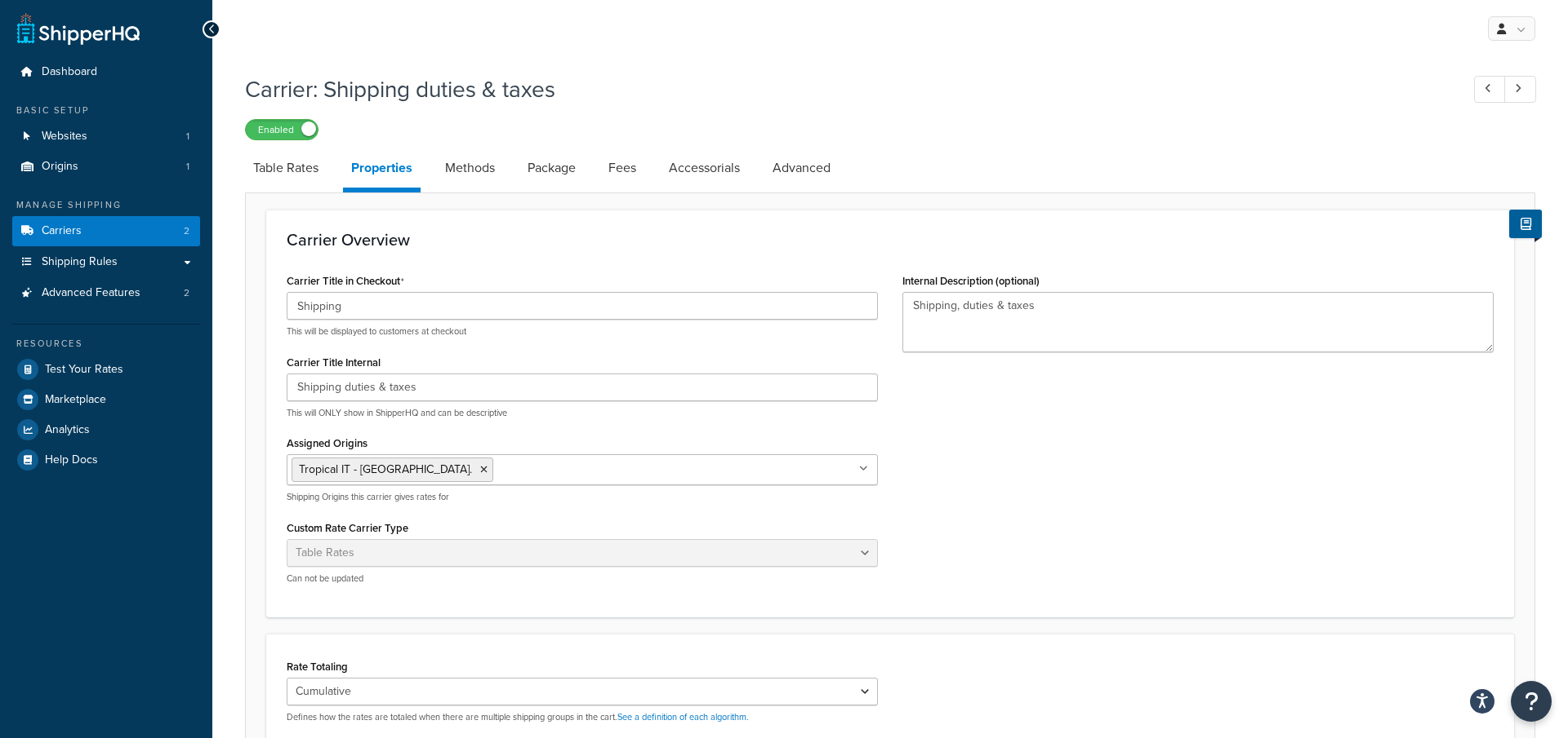
click at [280, 177] on link "Table Rates" at bounding box center [286, 168] width 82 height 39
select select "25"
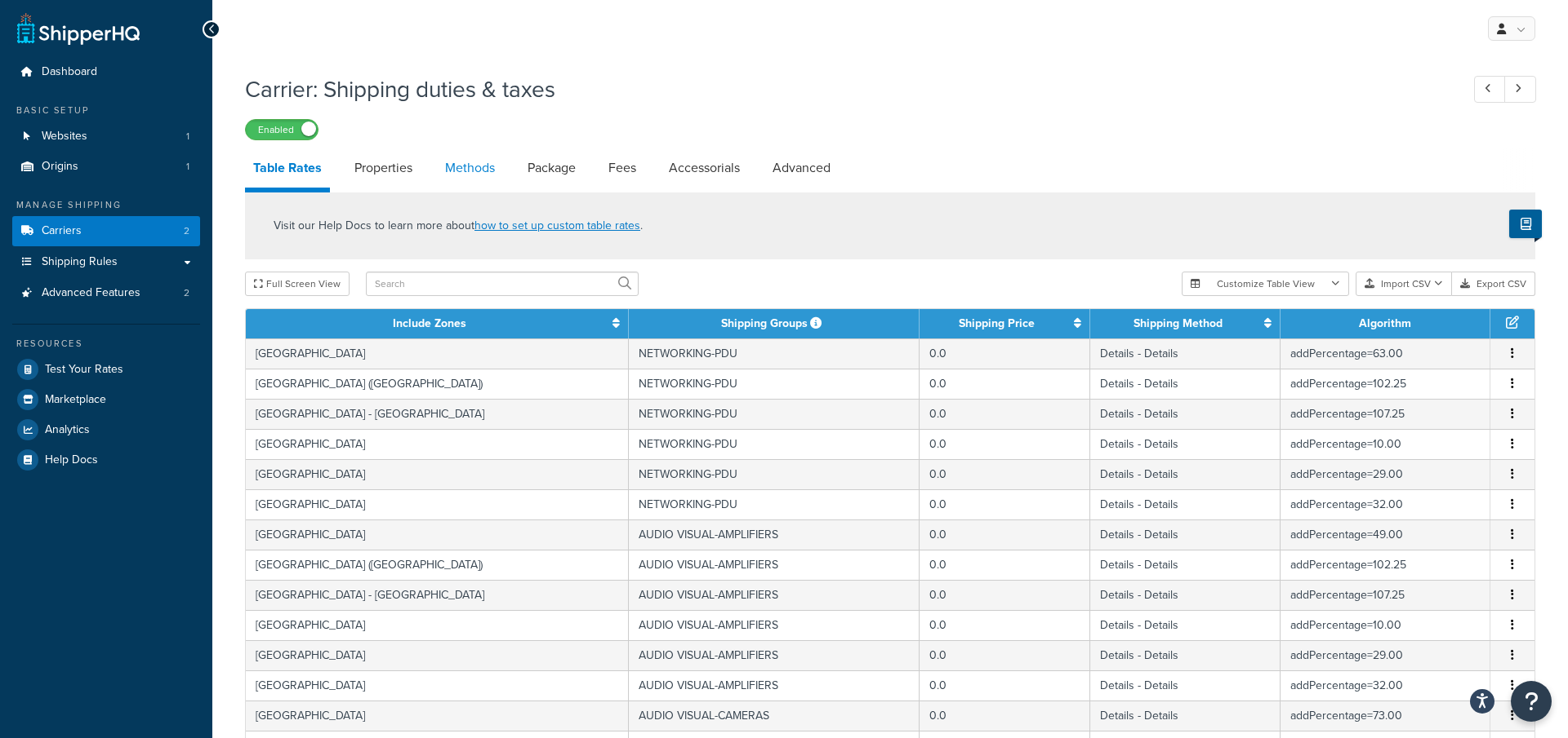
click at [489, 167] on link "Methods" at bounding box center [469, 168] width 66 height 39
select select "25"
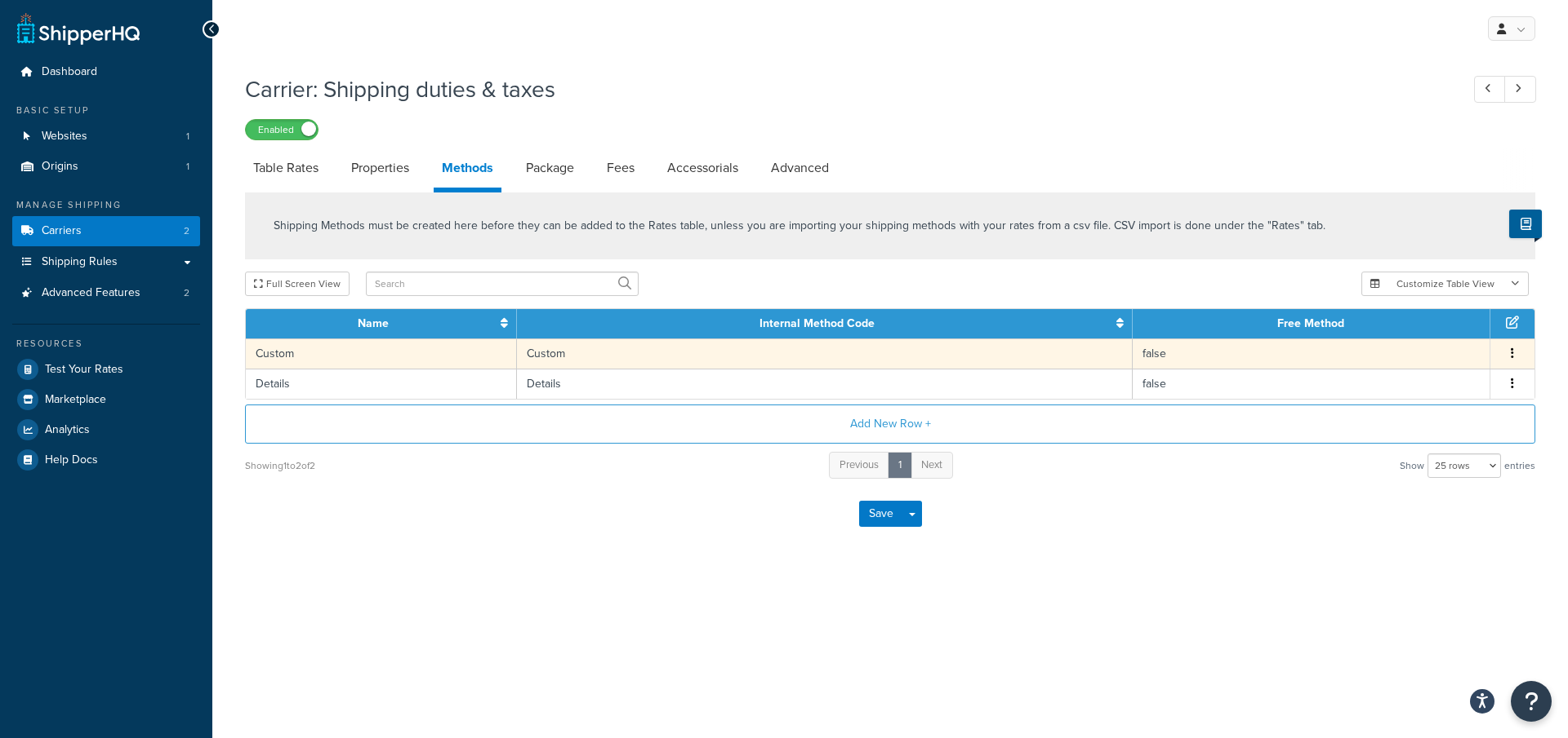
click at [538, 368] on td "Custom" at bounding box center [824, 354] width 616 height 31
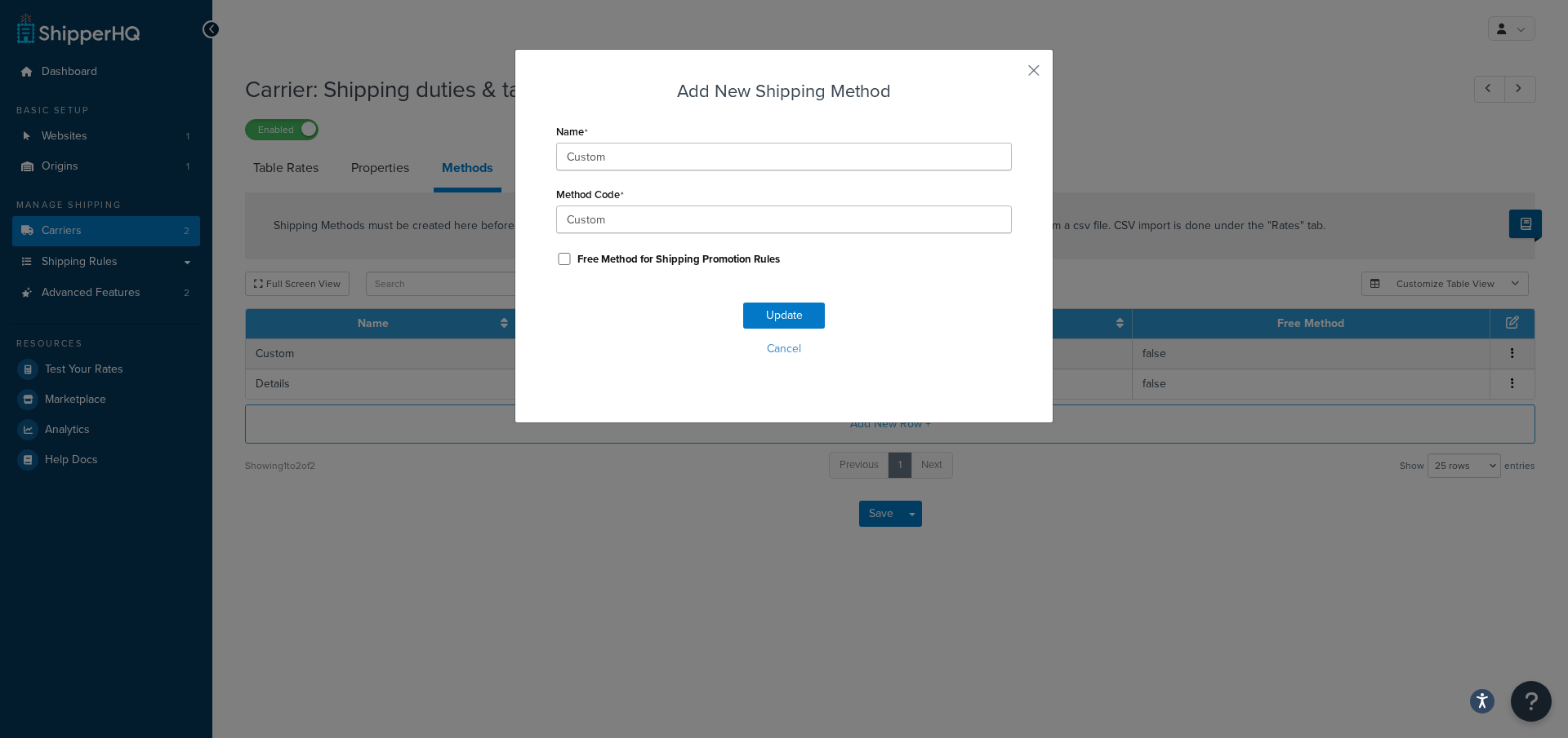
click at [1040, 67] on div "Add New Shipping Method Name Custom Method Code Custom Free Method for Shipping…" at bounding box center [784, 236] width 539 height 374
click at [1012, 74] on button "button" at bounding box center [1010, 76] width 4 height 4
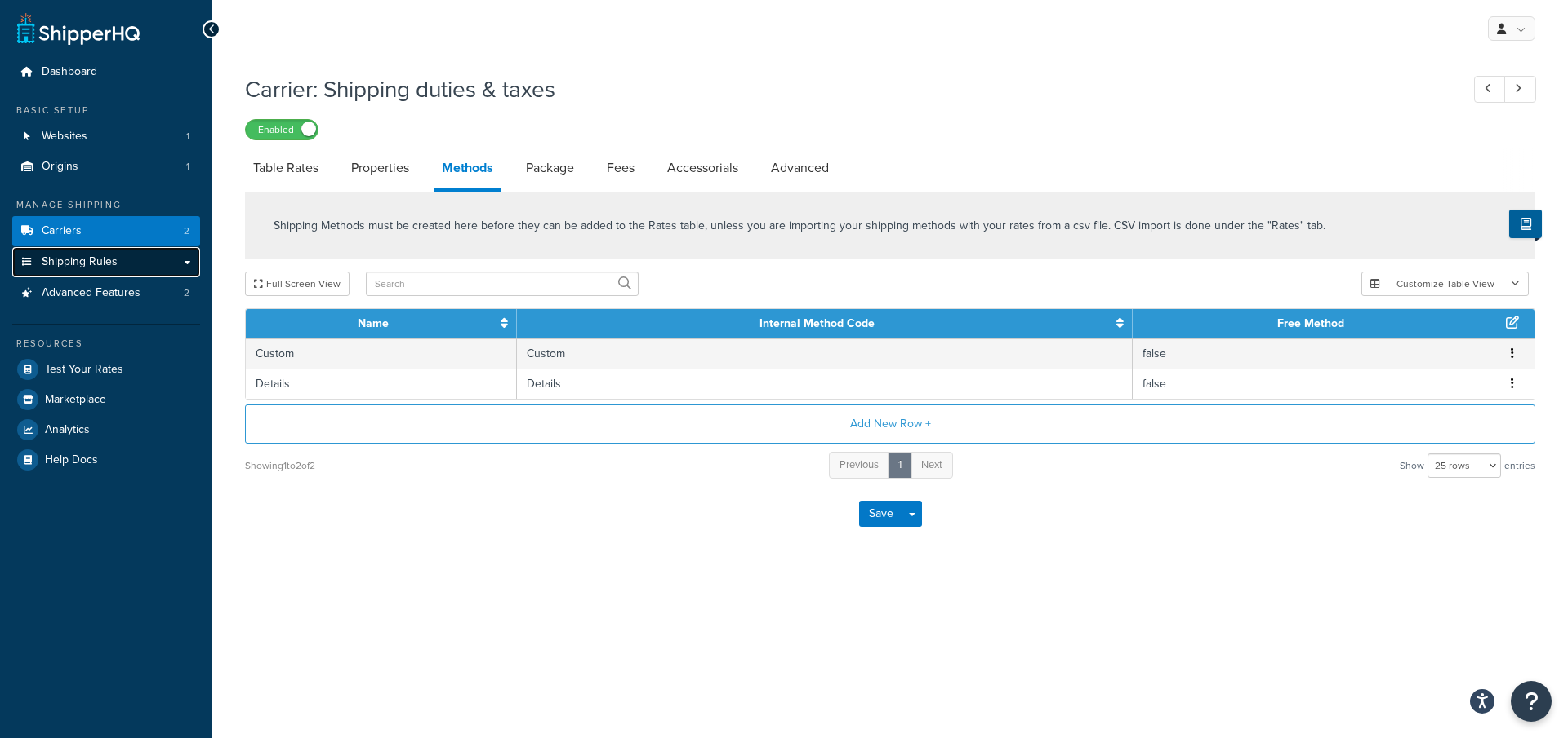
click at [158, 262] on link "Shipping Rules" at bounding box center [106, 262] width 188 height 31
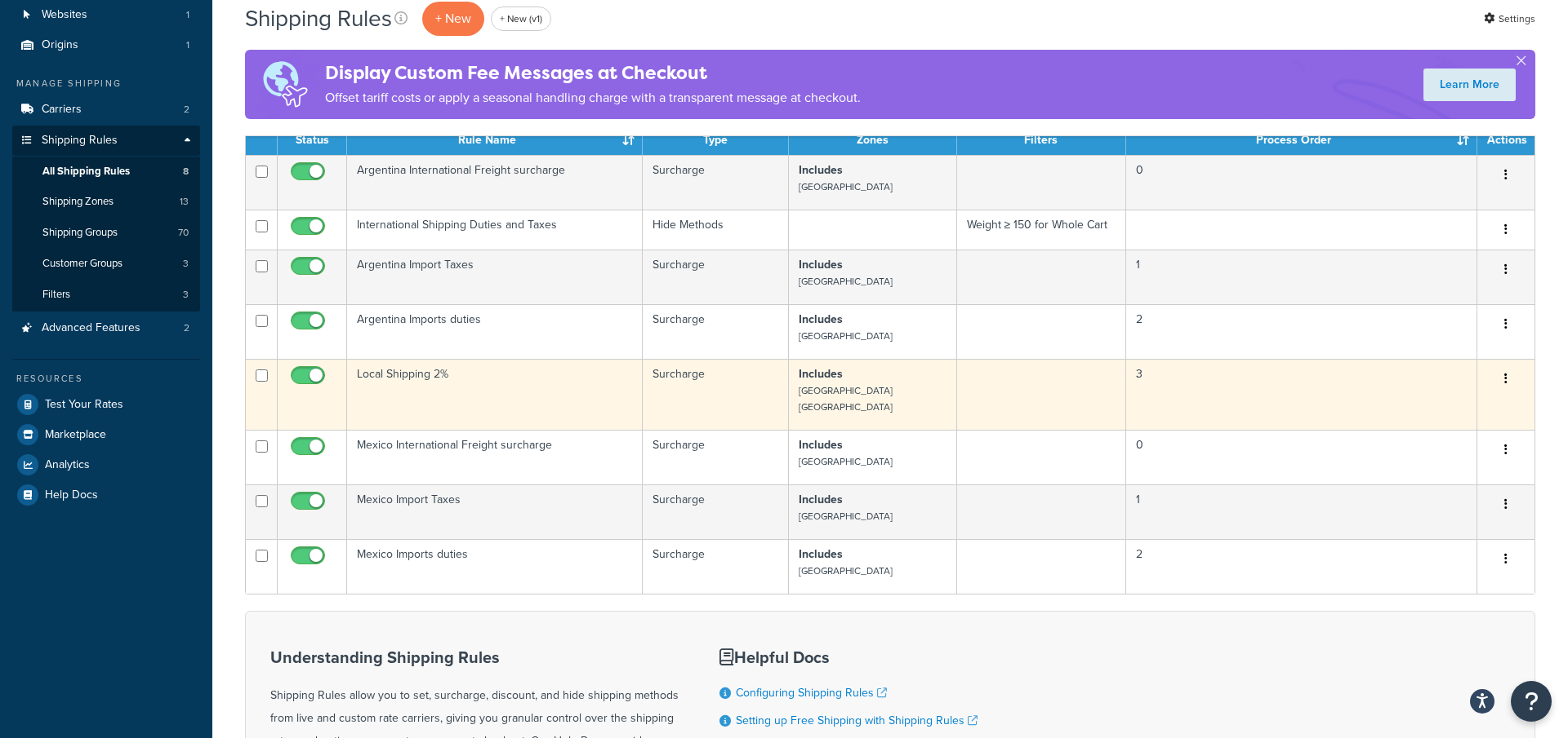
scroll to position [116, 0]
